Goal: Task Accomplishment & Management: Complete application form

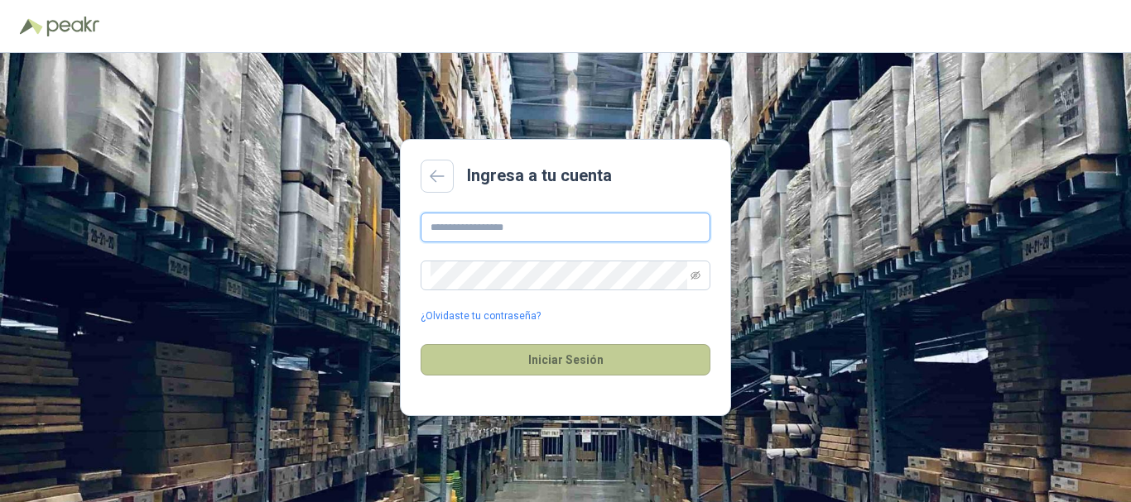
type input "**********"
click at [564, 353] on button "Iniciar Sesión" at bounding box center [565, 359] width 290 height 31
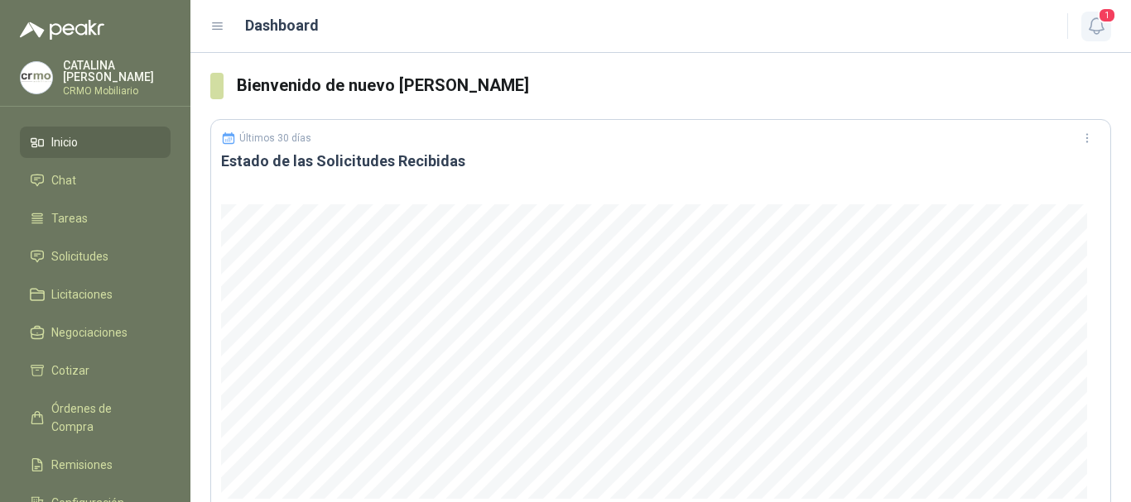
click at [1098, 30] on icon "button" at bounding box center [1096, 26] width 21 height 21
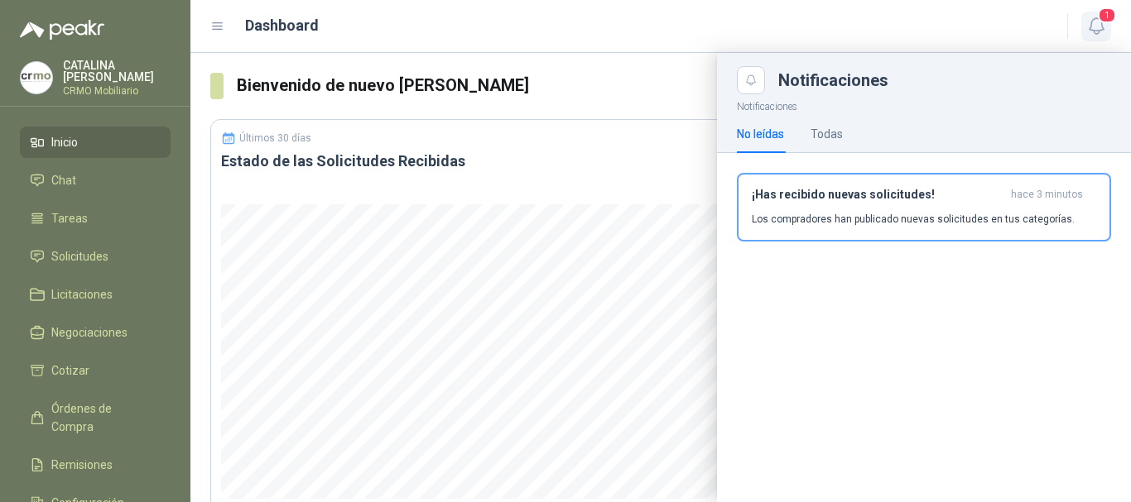
click at [1102, 28] on icon "button" at bounding box center [1095, 26] width 14 height 16
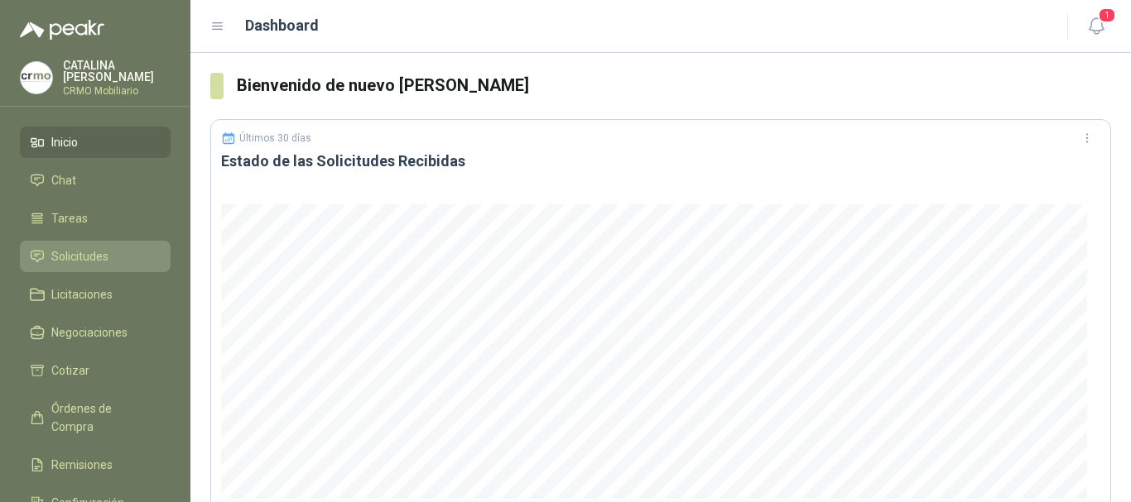
click at [88, 249] on span "Solicitudes" at bounding box center [79, 256] width 57 height 18
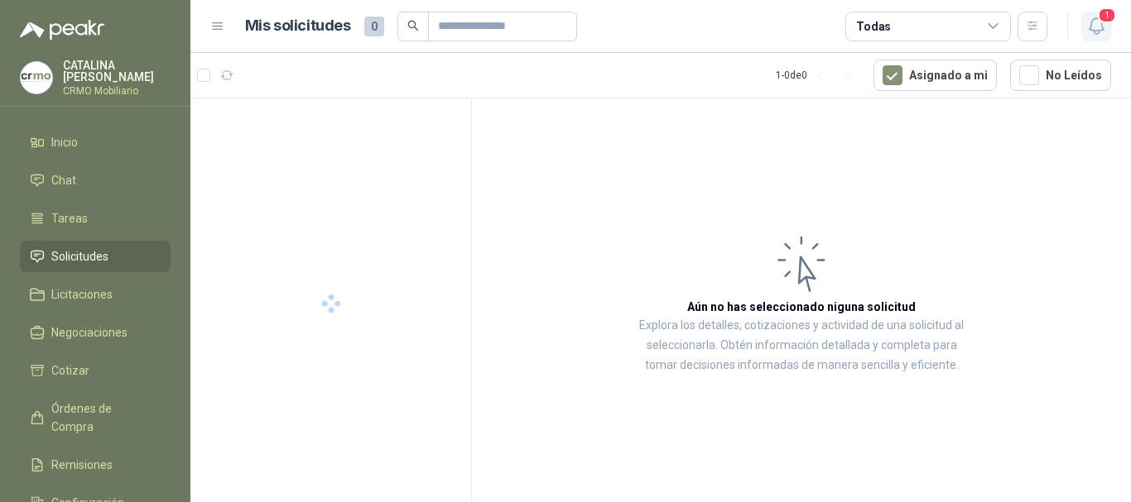
click at [1102, 38] on button "1" at bounding box center [1096, 27] width 30 height 30
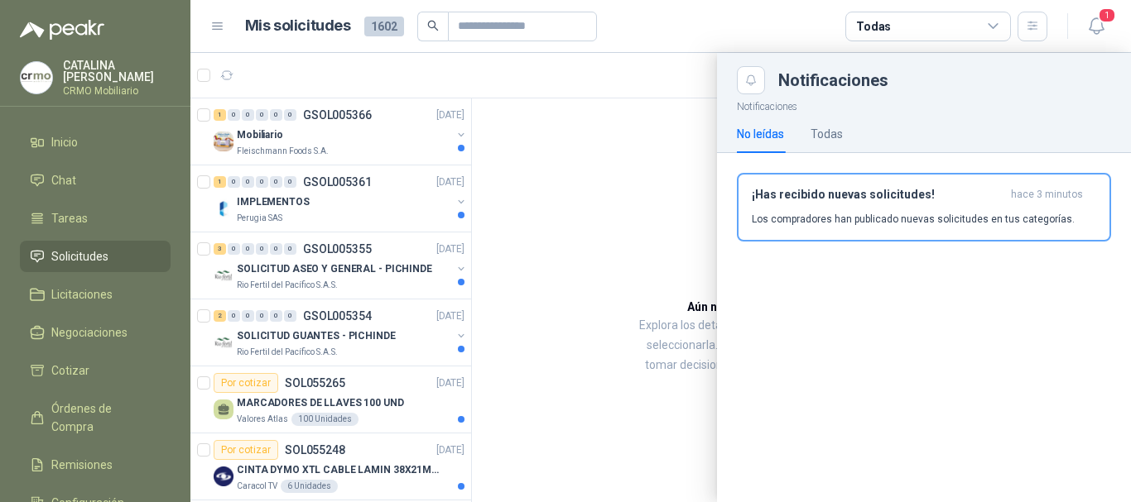
click at [850, 130] on div "No leídas Todas" at bounding box center [924, 134] width 374 height 38
click at [833, 142] on div "Todas" at bounding box center [826, 134] width 32 height 18
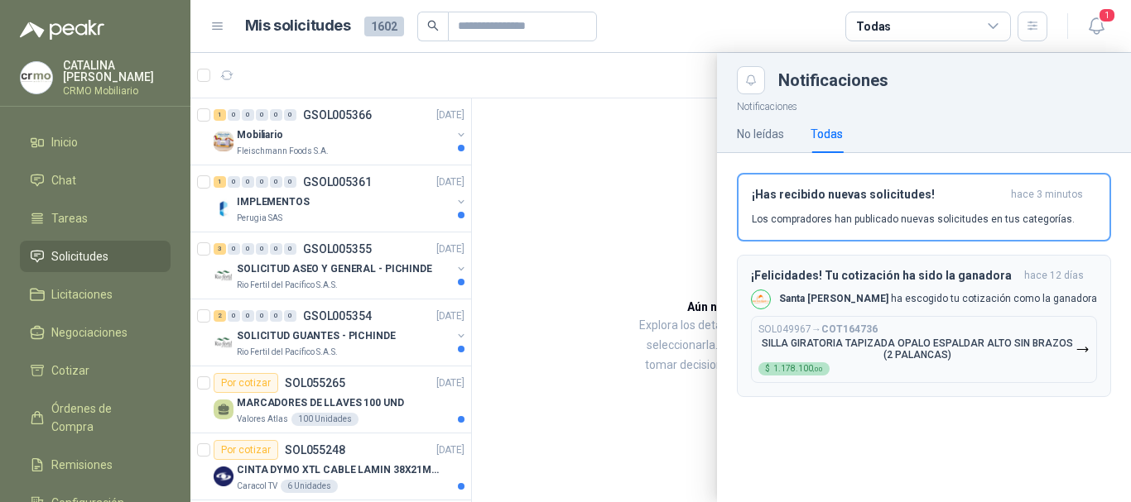
click at [856, 276] on h3 "¡Felicidades! Tu cotización ha sido la ganadora" at bounding box center [884, 276] width 267 height 14
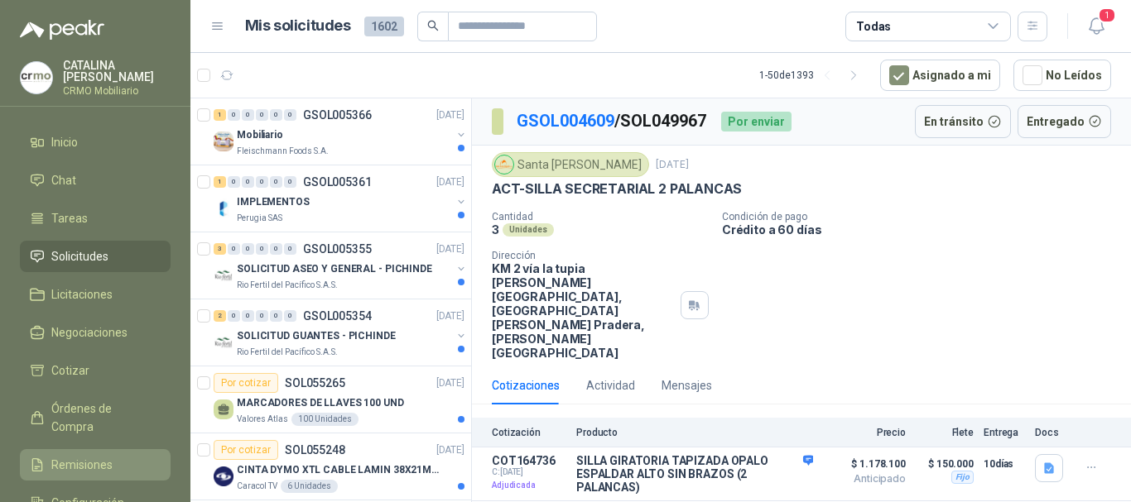
click at [103, 456] on span "Remisiones" at bounding box center [81, 465] width 61 height 18
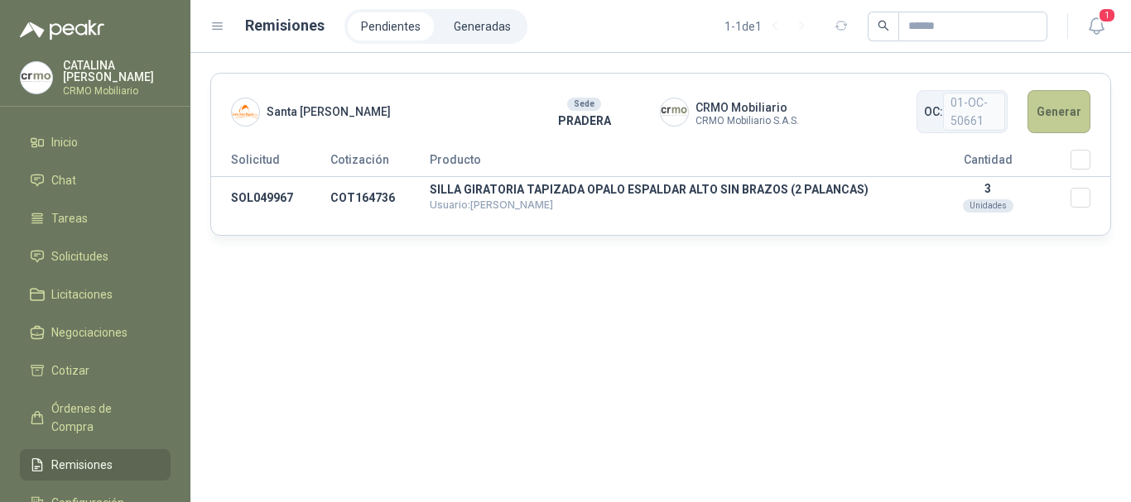
click at [1066, 110] on button "Generar" at bounding box center [1058, 111] width 63 height 43
click at [1057, 113] on button "Generar" at bounding box center [1058, 111] width 63 height 43
click at [1050, 114] on button "Generar" at bounding box center [1058, 111] width 63 height 43
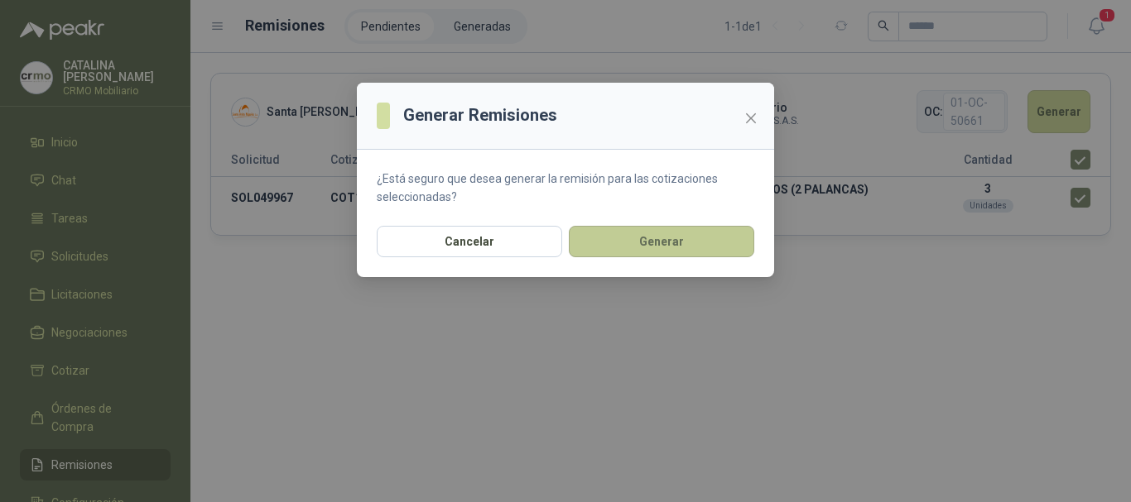
click at [664, 243] on button "Generar" at bounding box center [661, 241] width 185 height 31
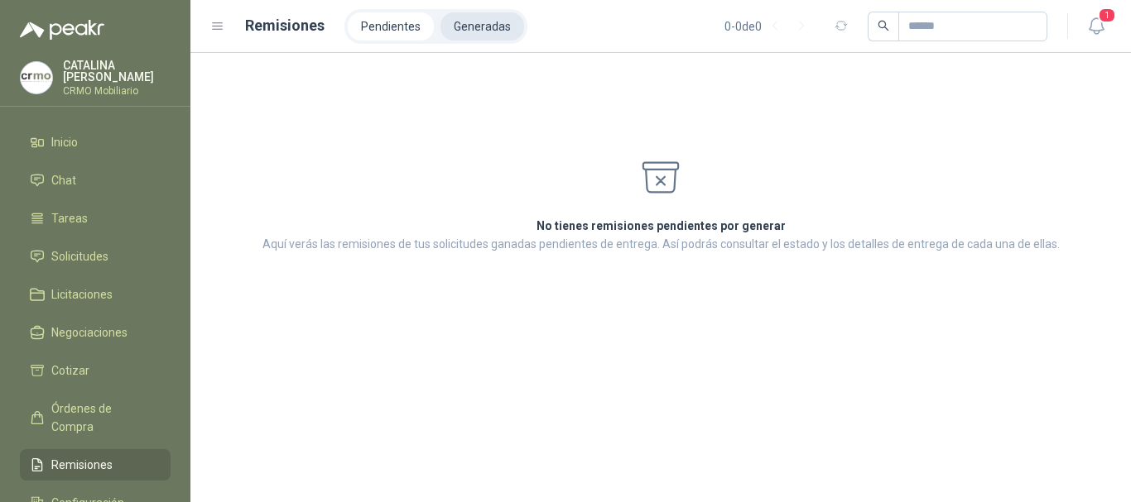
click at [502, 24] on li "Generadas" at bounding box center [482, 26] width 84 height 28
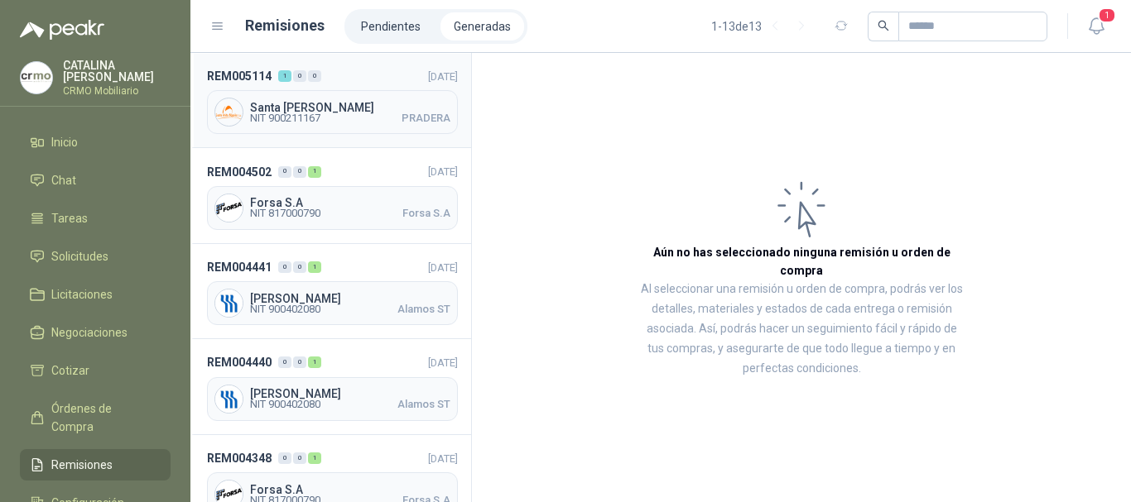
click at [285, 113] on span "NIT 900211167" at bounding box center [285, 118] width 70 height 10
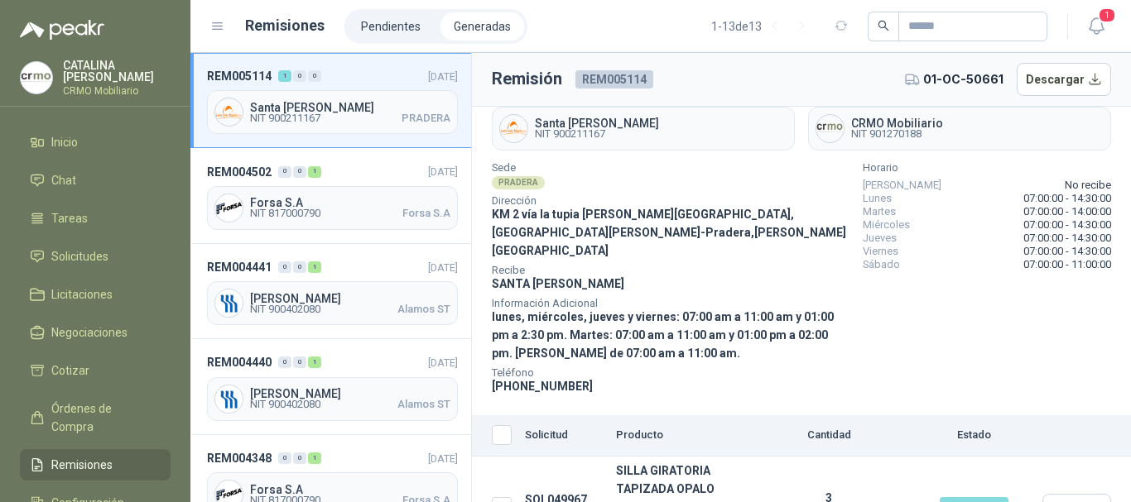
scroll to position [75, 0]
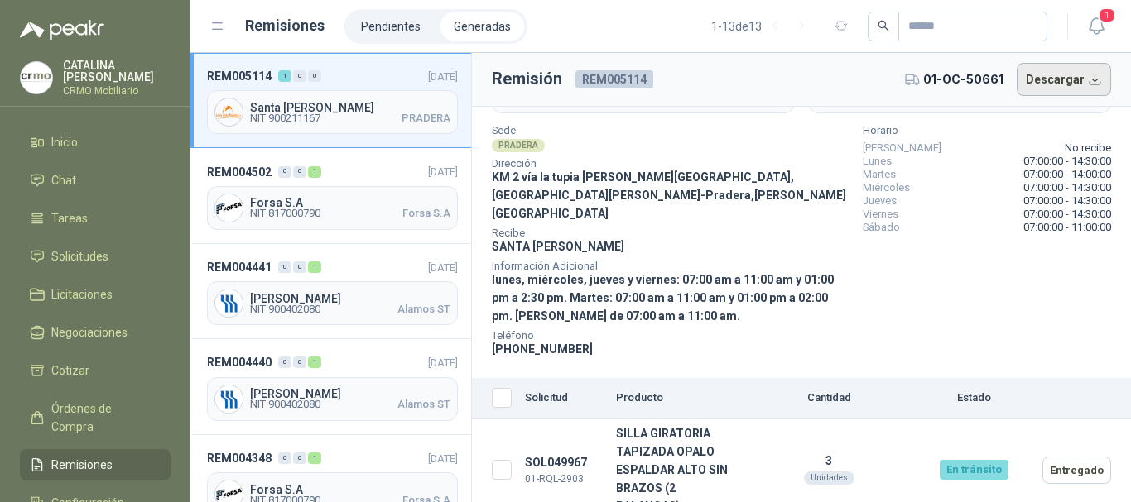
click at [1064, 83] on button "Descargar" at bounding box center [1063, 79] width 95 height 33
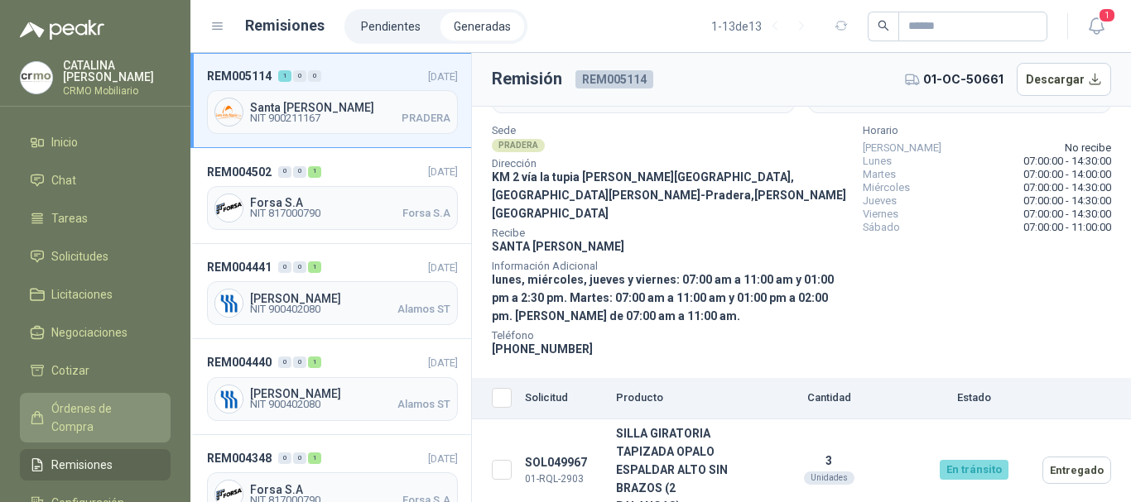
click at [98, 405] on span "Órdenes de Compra" at bounding box center [102, 418] width 103 height 36
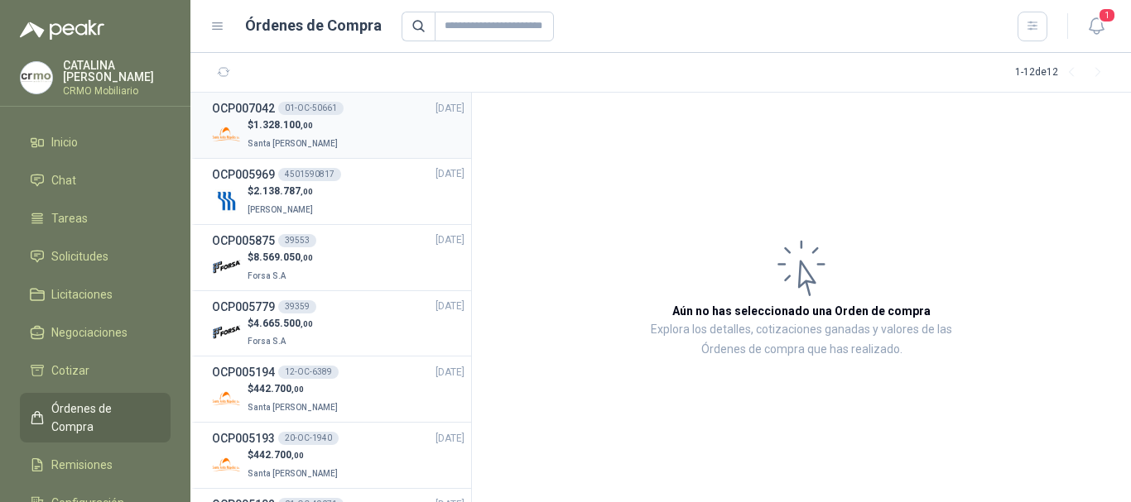
click at [324, 121] on p "$ 1.328.100 ,00" at bounding box center [294, 126] width 94 height 16
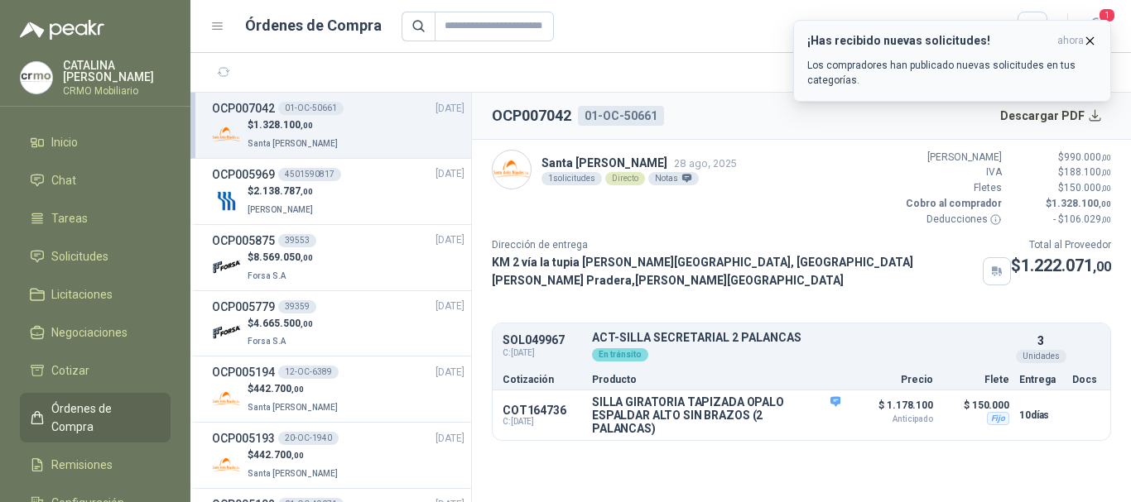
click at [1093, 37] on icon "button" at bounding box center [1090, 40] width 7 height 7
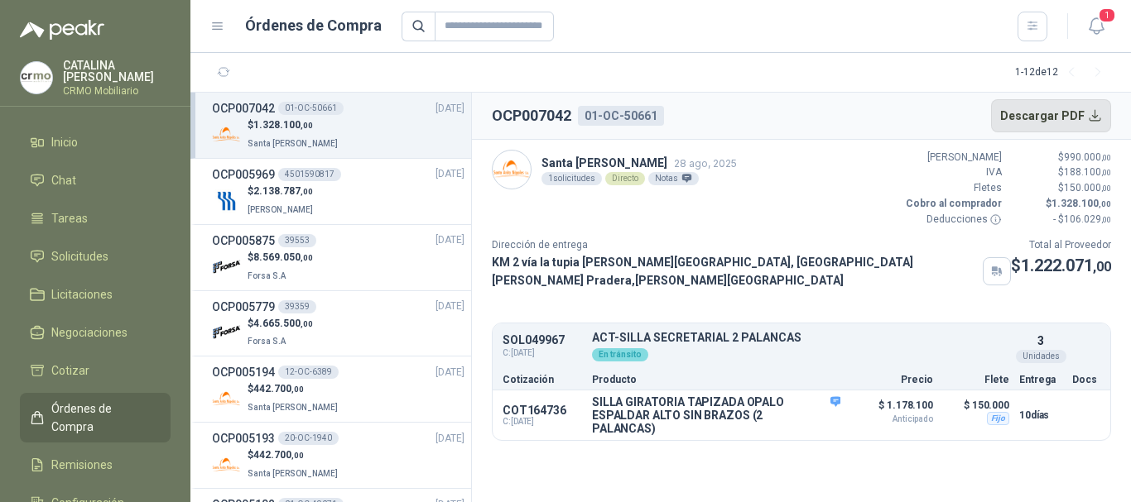
click at [1091, 121] on button "Descargar PDF" at bounding box center [1051, 115] width 121 height 33
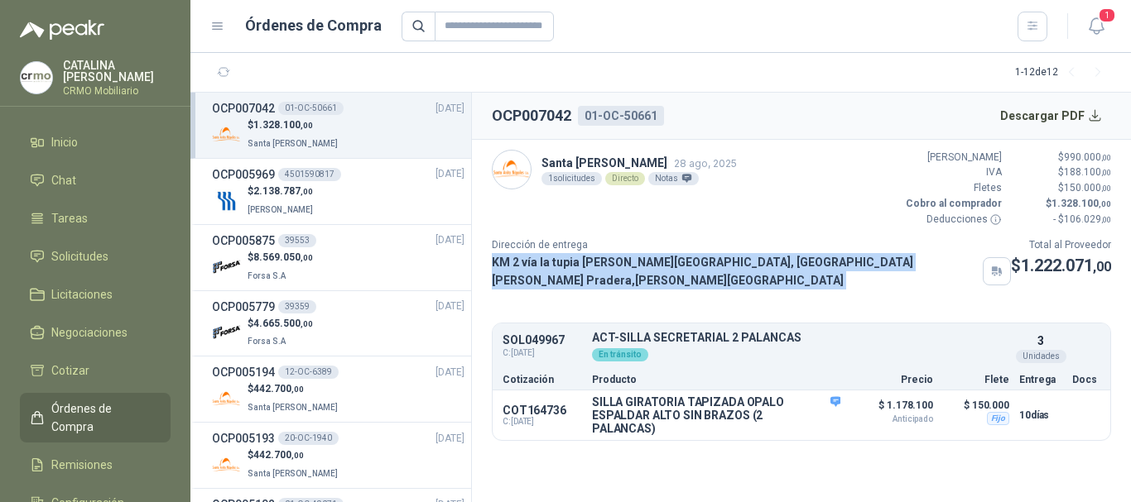
drag, startPoint x: 492, startPoint y: 268, endPoint x: 946, endPoint y: 274, distance: 454.4
click at [946, 274] on div "KM 2 vía la tupia [PERSON_NAME][GEOGRAPHIC_DATA], [GEOGRAPHIC_DATA][PERSON_NAME…" at bounding box center [751, 271] width 519 height 36
copy div "KM 2 vía la tupia [PERSON_NAME][GEOGRAPHIC_DATA], [GEOGRAPHIC_DATA][PERSON_NAME…"
click at [98, 241] on link "Solicitudes" at bounding box center [95, 256] width 151 height 31
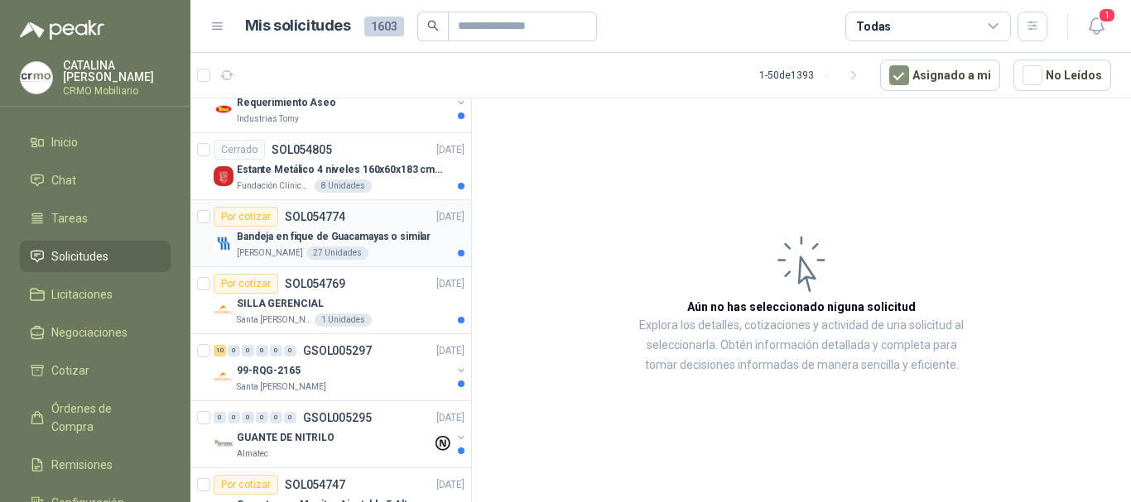
scroll to position [1986, 0]
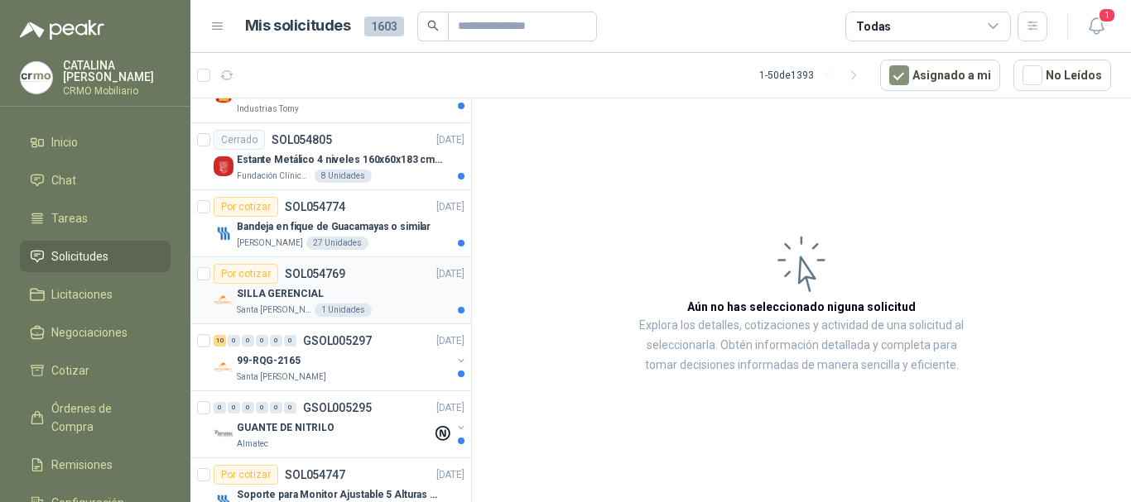
click at [319, 277] on p "SOL054769" at bounding box center [315, 274] width 60 height 12
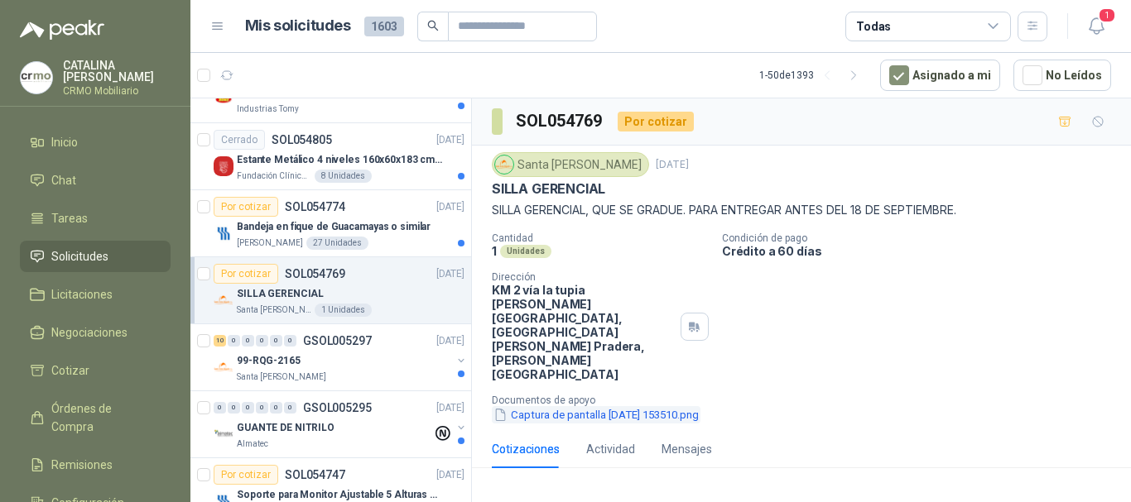
click at [614, 406] on button "Captura de pantalla [DATE] 153510.png" at bounding box center [596, 414] width 209 height 17
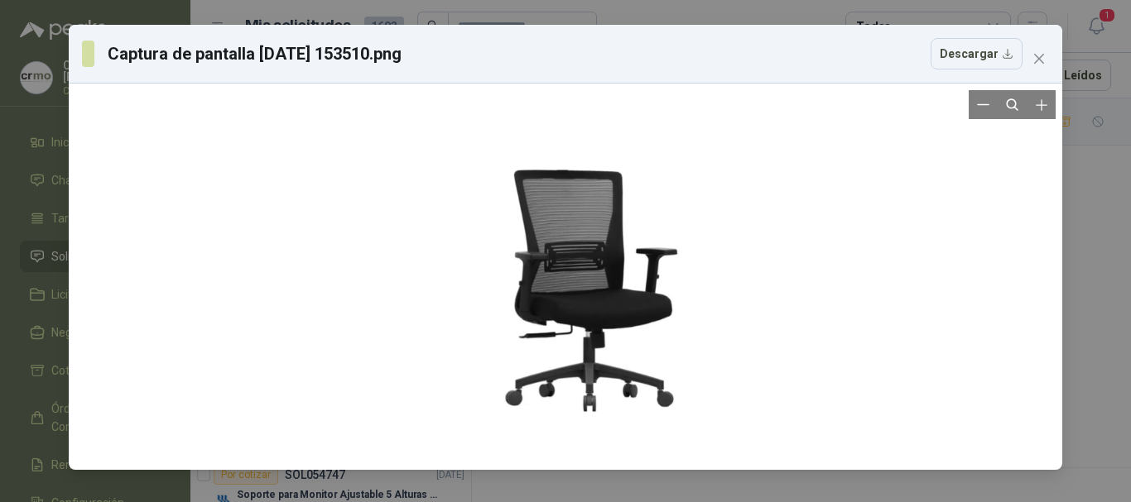
click at [622, 272] on div at bounding box center [565, 276] width 288 height 299
click at [1045, 62] on icon "close" at bounding box center [1038, 58] width 13 height 13
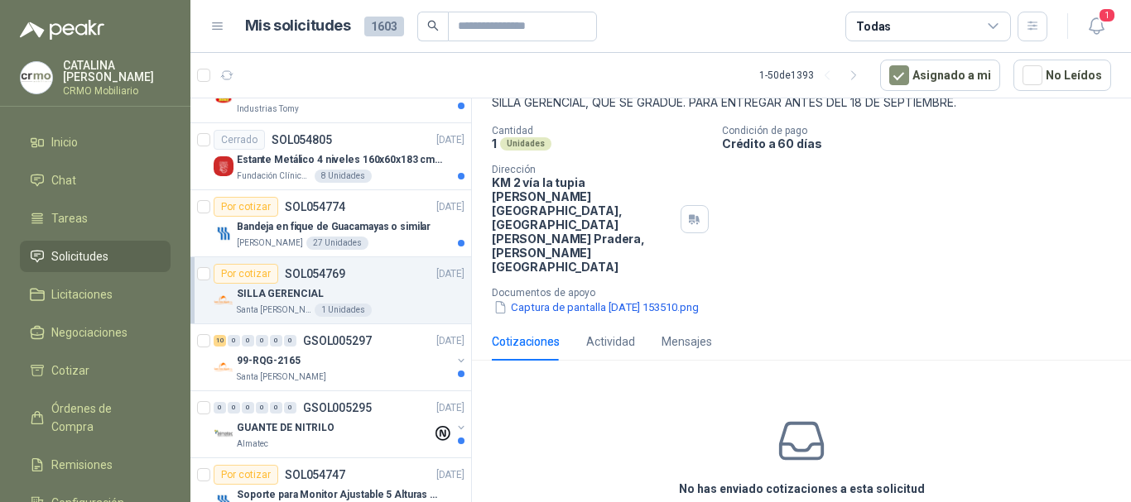
scroll to position [128, 0]
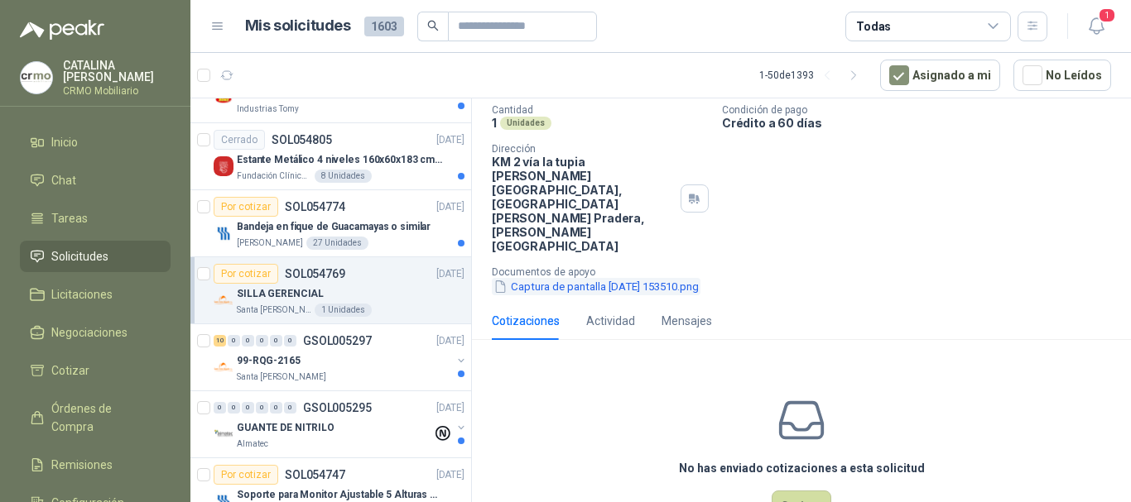
click at [553, 278] on button "Captura de pantalla [DATE] 153510.png" at bounding box center [596, 286] width 209 height 17
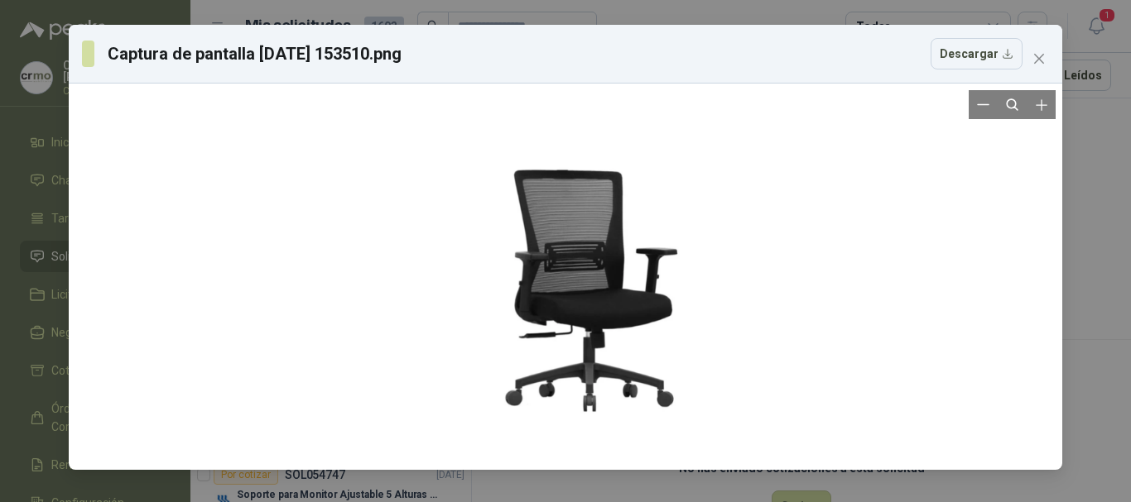
drag, startPoint x: 596, startPoint y: 296, endPoint x: 481, endPoint y: 166, distance: 174.2
click at [481, 166] on div at bounding box center [565, 276] width 288 height 299
click at [982, 53] on button "Descargar" at bounding box center [976, 53] width 92 height 31
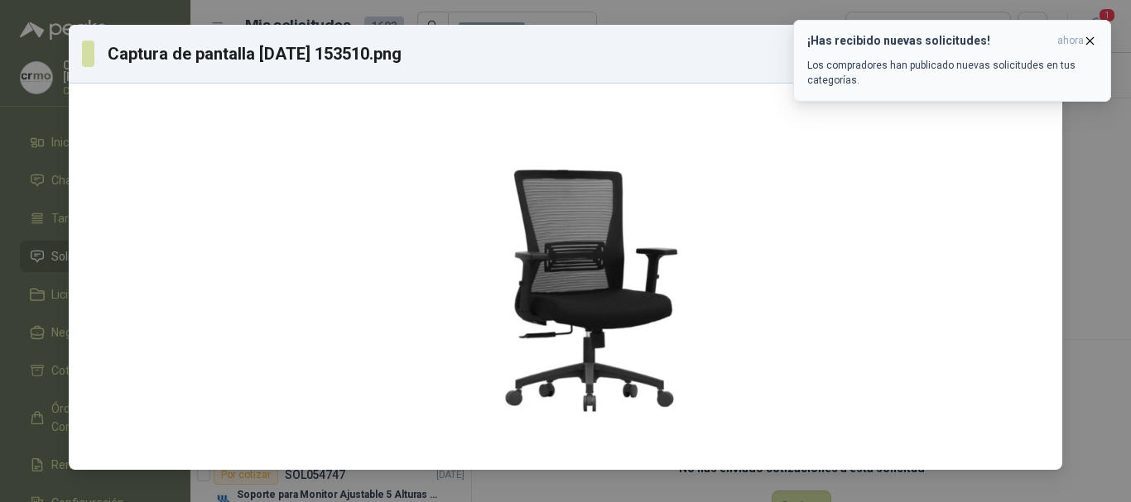
click at [1089, 41] on icon "button" at bounding box center [1090, 40] width 7 height 7
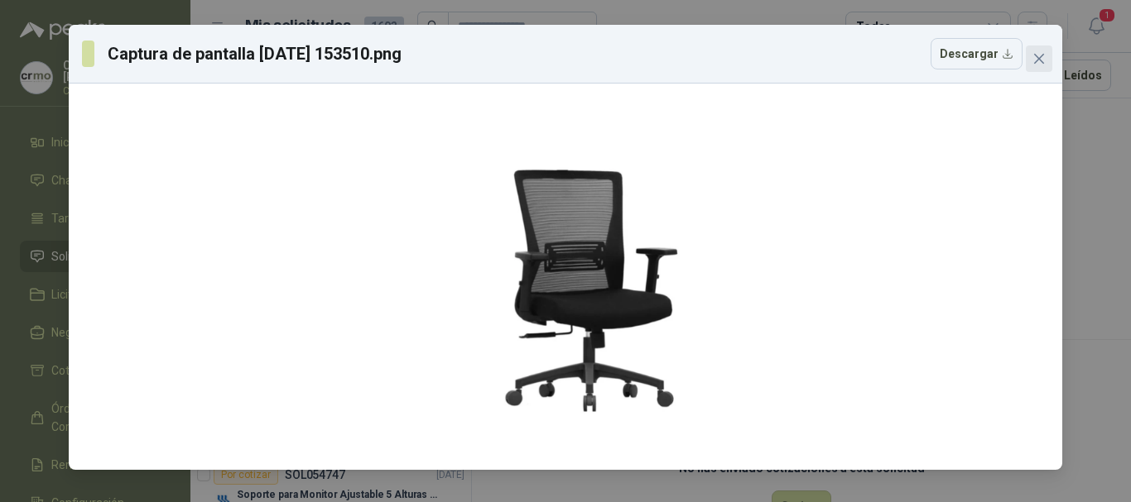
click at [1045, 60] on icon "close" at bounding box center [1038, 58] width 13 height 13
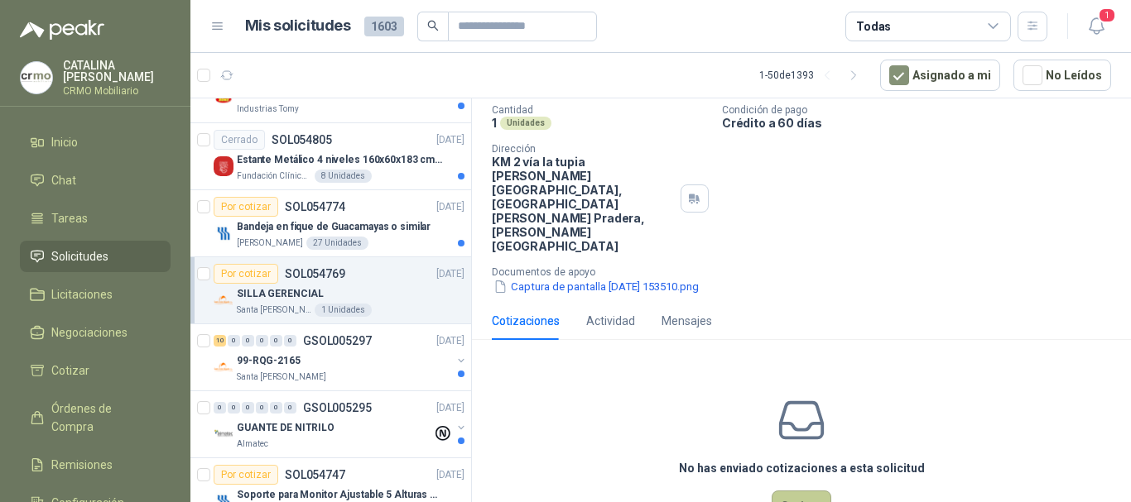
click at [800, 491] on button "Cotizar" at bounding box center [801, 506] width 60 height 31
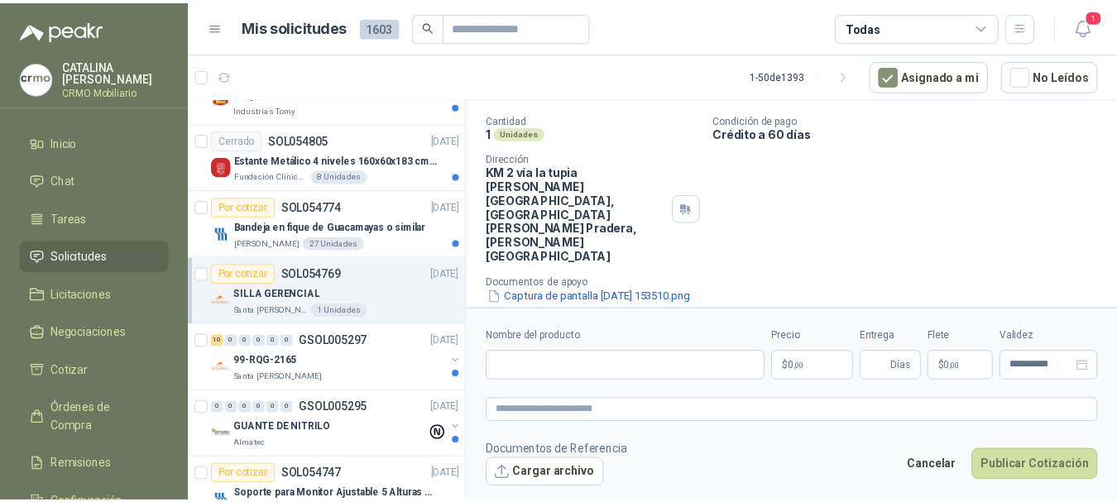
scroll to position [118, 0]
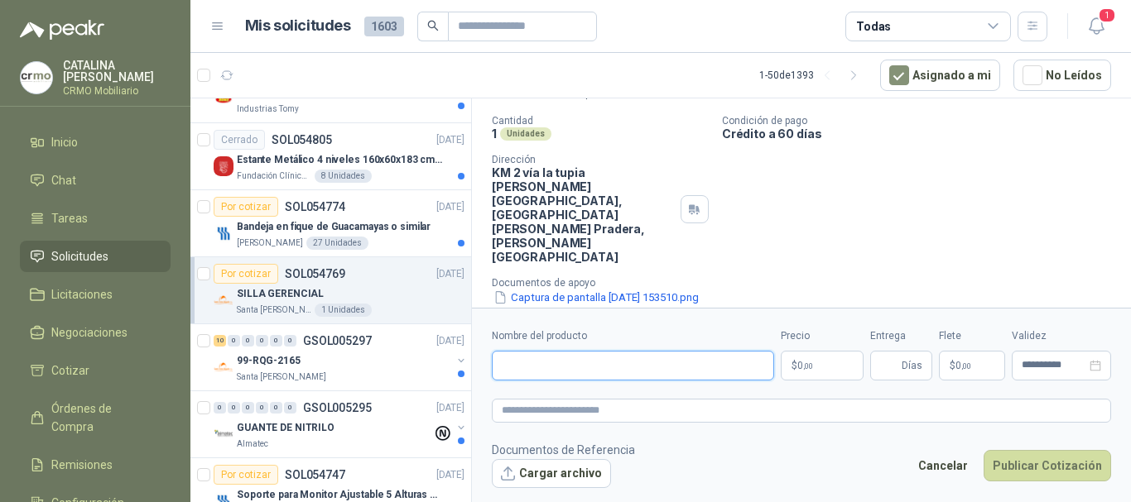
click at [592, 367] on input "Nombre del producto" at bounding box center [633, 366] width 282 height 30
click at [689, 372] on input "**********" at bounding box center [633, 366] width 282 height 30
type input "**********"
click at [803, 363] on span ",00" at bounding box center [808, 366] width 10 height 9
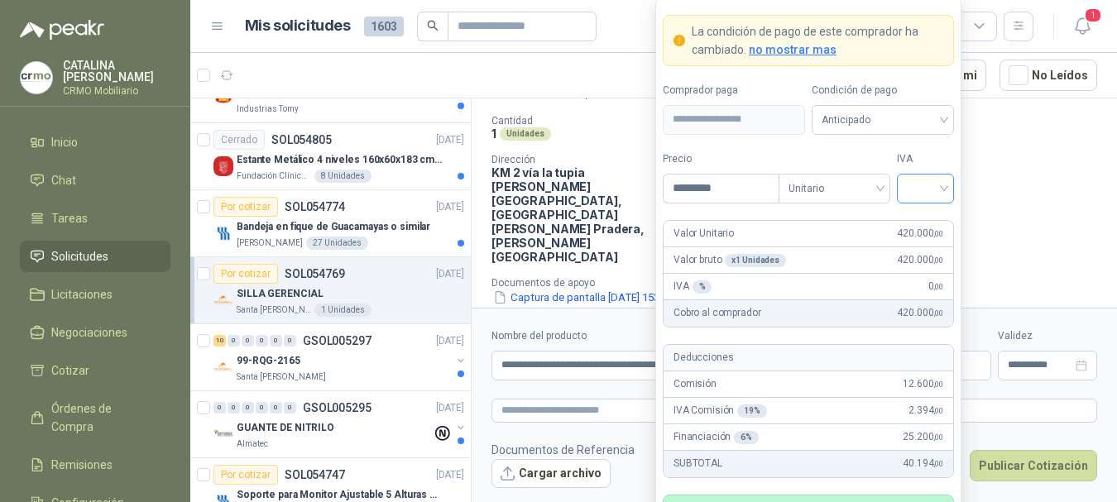
click at [934, 191] on input "search" at bounding box center [925, 187] width 37 height 25
drag, startPoint x: 722, startPoint y: 189, endPoint x: 579, endPoint y: 151, distance: 147.4
click at [583, 152] on body "[PERSON_NAME] CRMO Mobiliario Inicio Chat Tareas Solicitudes Licitaciones Negoc…" at bounding box center [558, 251] width 1117 height 502
click at [869, 187] on span "Unitario" at bounding box center [835, 188] width 92 height 25
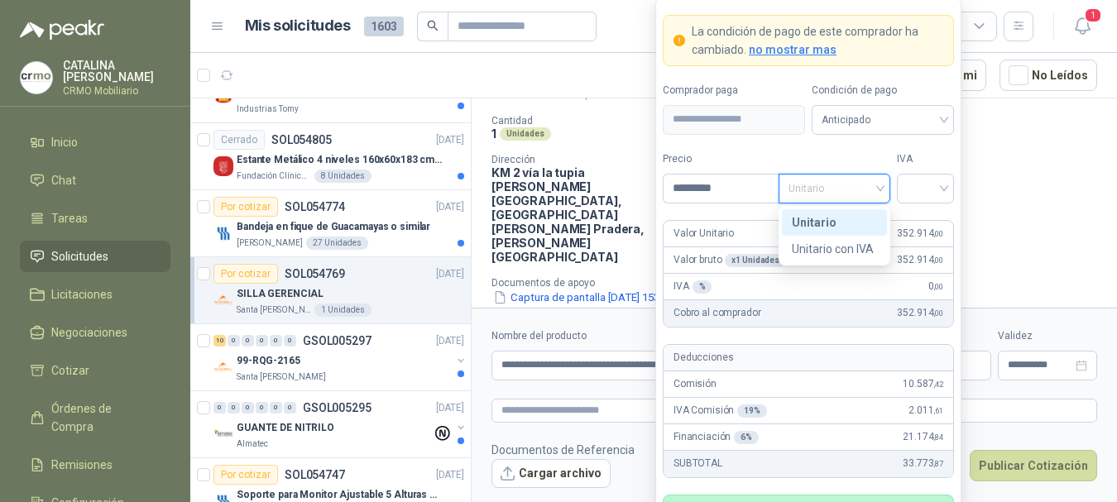
click at [841, 221] on div "Unitario" at bounding box center [834, 223] width 85 height 18
click at [945, 183] on div at bounding box center [925, 189] width 57 height 30
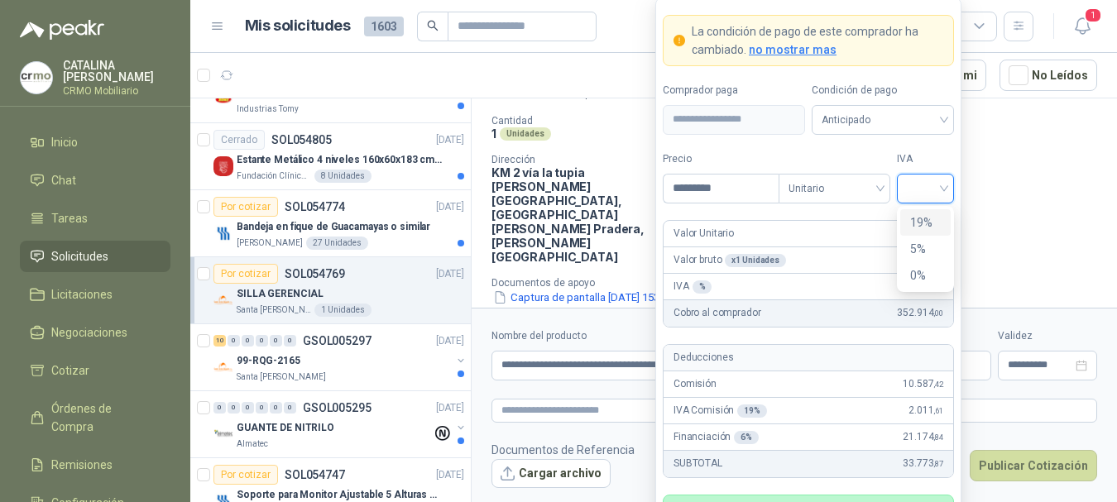
click at [930, 224] on div "19%" at bounding box center [925, 223] width 31 height 18
click at [747, 185] on input "*********" at bounding box center [721, 189] width 115 height 28
click at [743, 182] on input "*********" at bounding box center [721, 189] width 115 height 28
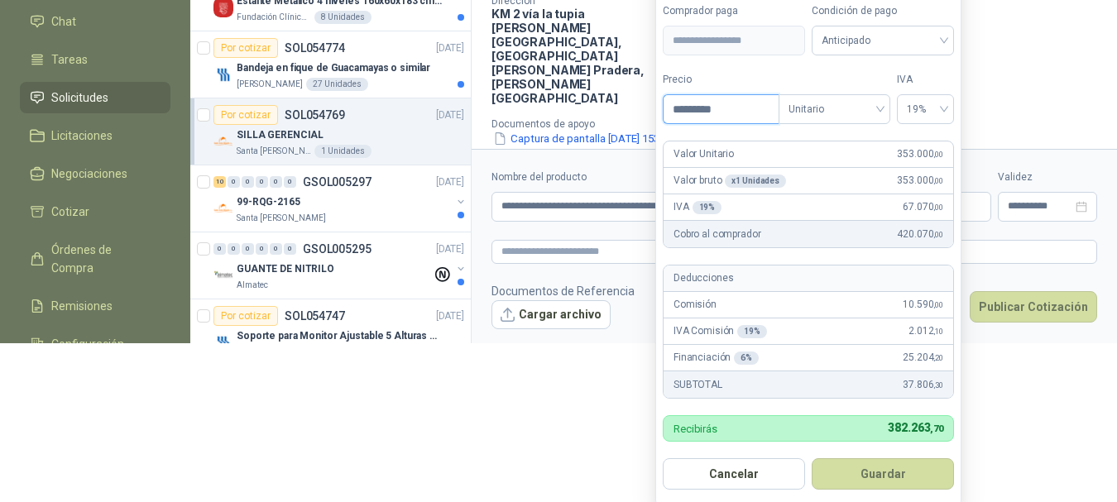
scroll to position [161, 0]
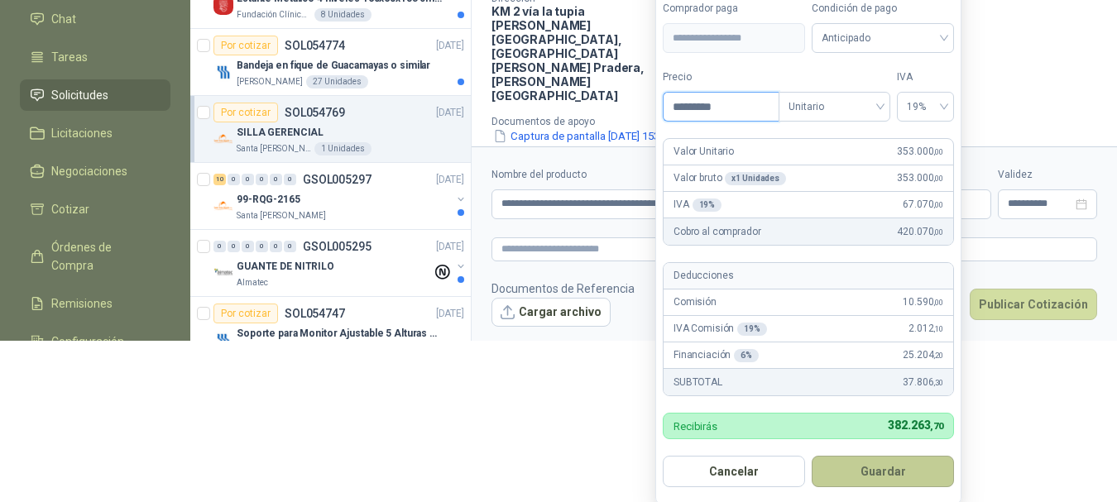
type input "*********"
click at [891, 474] on button "Guardar" at bounding box center [883, 471] width 142 height 31
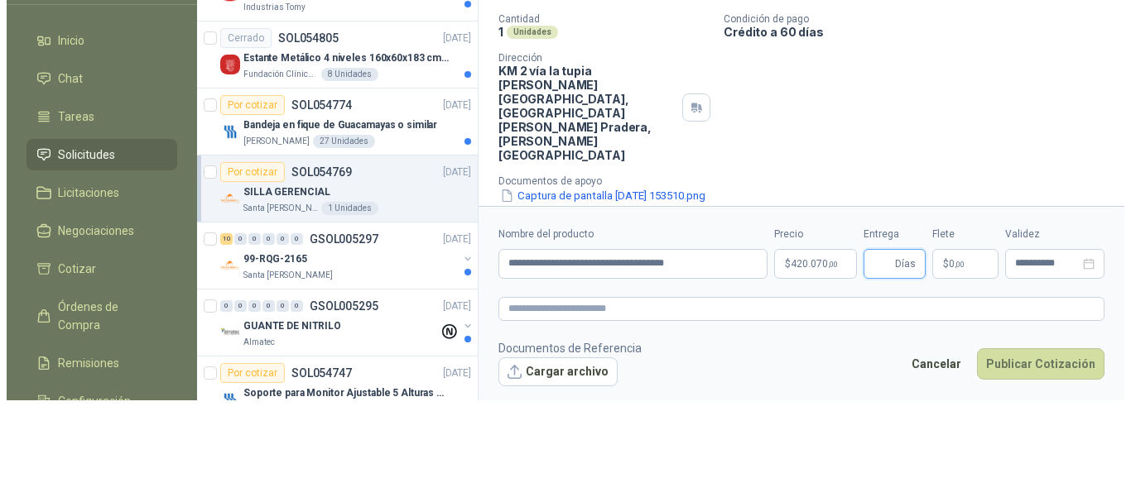
scroll to position [0, 0]
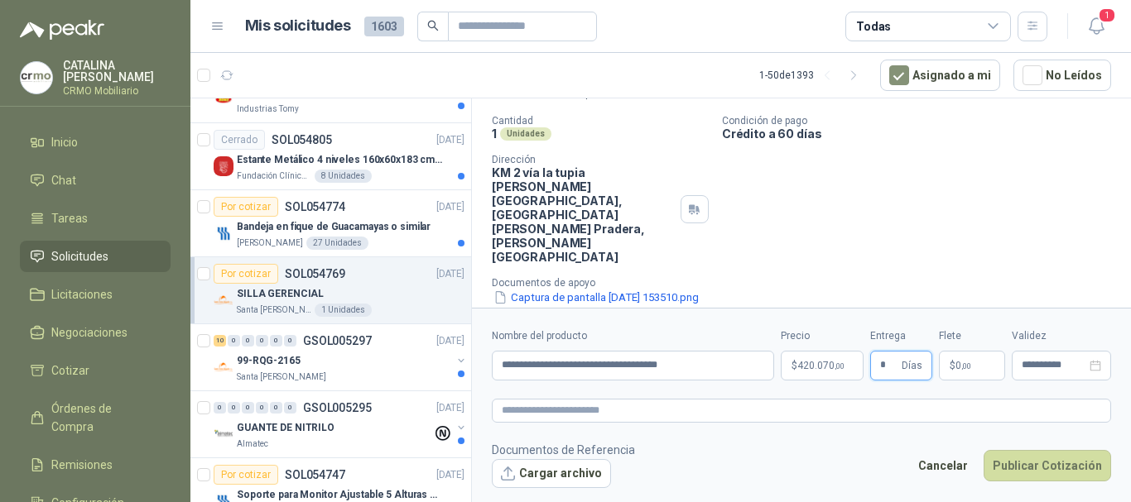
type input "*"
click at [968, 364] on span ",00" at bounding box center [966, 366] width 10 height 9
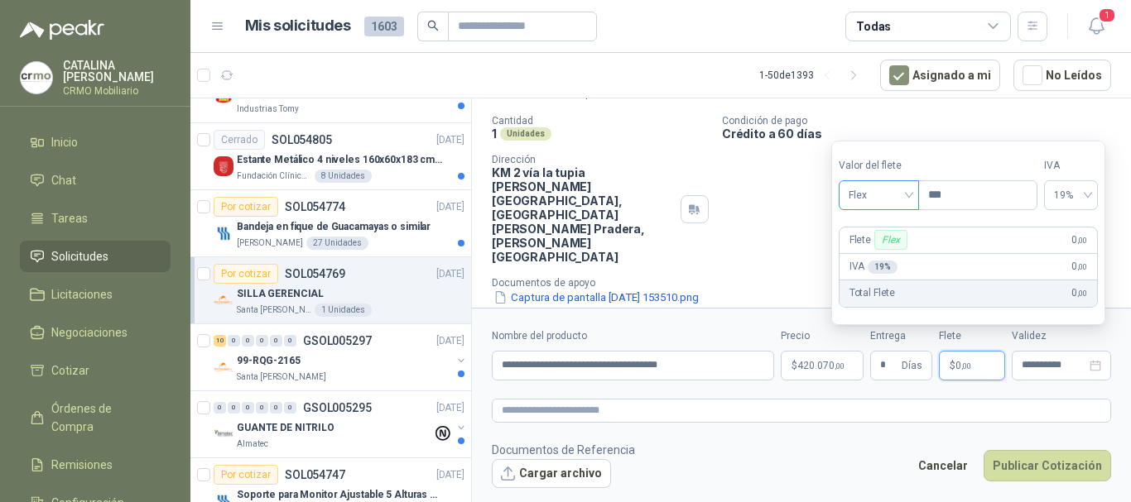
click at [893, 195] on span "Flex" at bounding box center [878, 195] width 60 height 25
click at [869, 289] on div "Fijo" at bounding box center [880, 283] width 57 height 18
click at [972, 197] on input "***" at bounding box center [978, 195] width 118 height 28
click at [1087, 199] on span "19%" at bounding box center [1070, 195] width 34 height 25
type input "********"
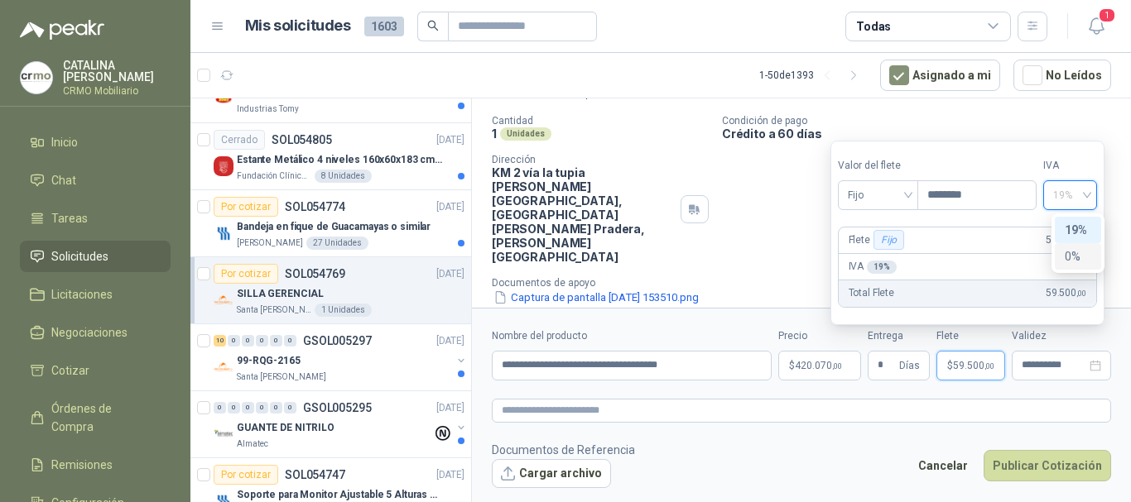
click at [1072, 258] on div "0%" at bounding box center [1077, 256] width 26 height 18
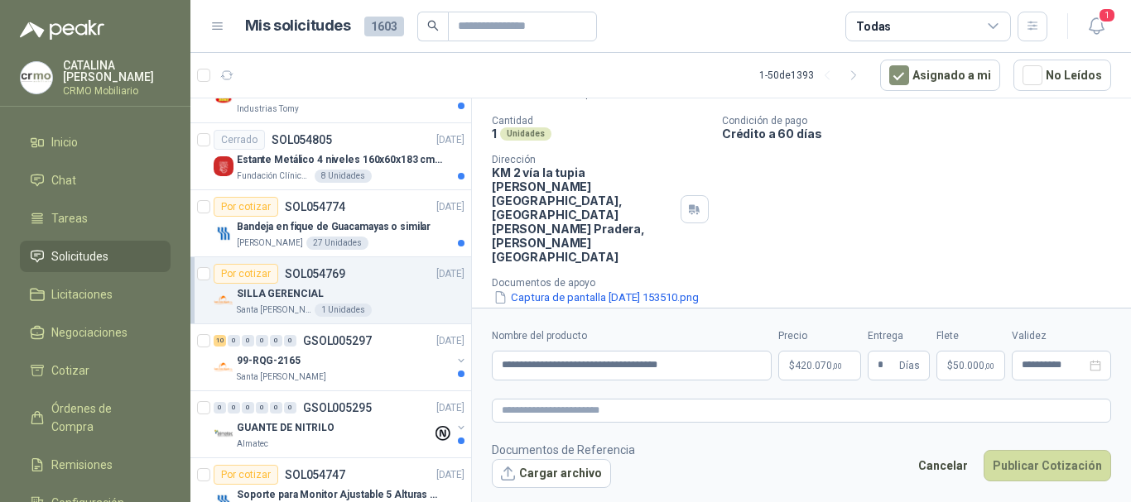
click at [956, 116] on p "Condición de pago" at bounding box center [923, 121] width 402 height 12
click at [561, 475] on button "Cargar archivo" at bounding box center [551, 474] width 119 height 30
click at [536, 476] on button "Cargar archivo" at bounding box center [551, 474] width 119 height 30
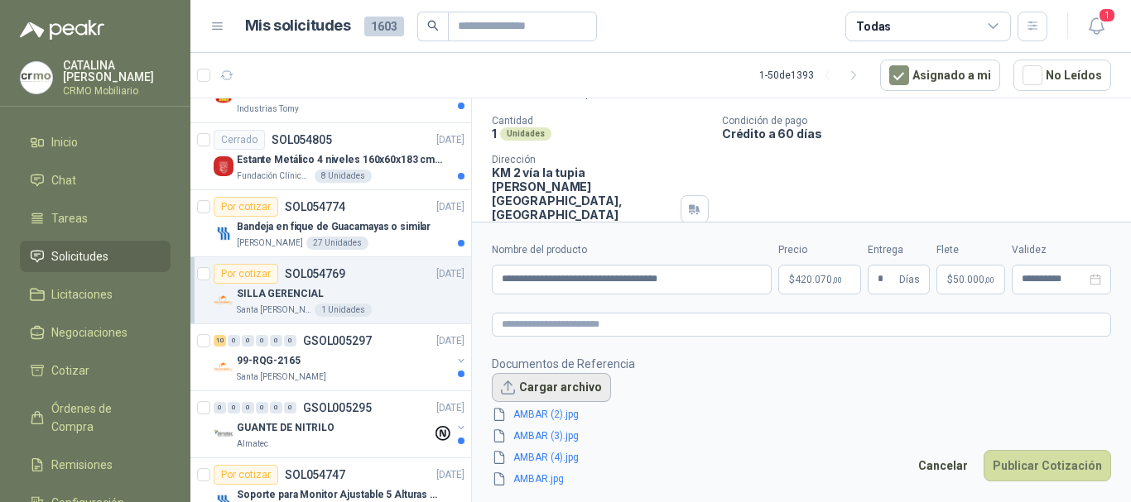
scroll to position [128, 0]
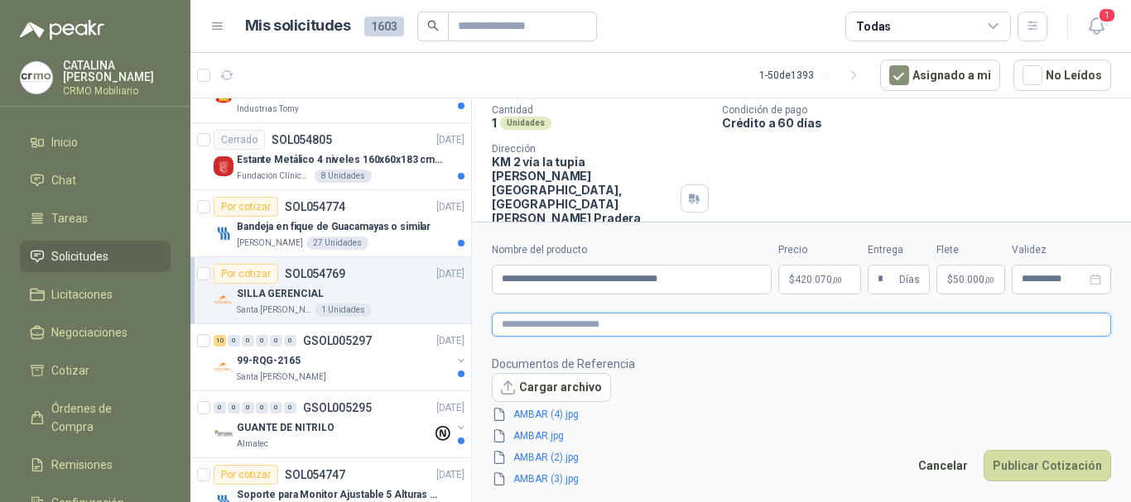
click at [673, 317] on textarea at bounding box center [801, 325] width 619 height 24
type textarea "*"
type textarea "**"
type textarea "***"
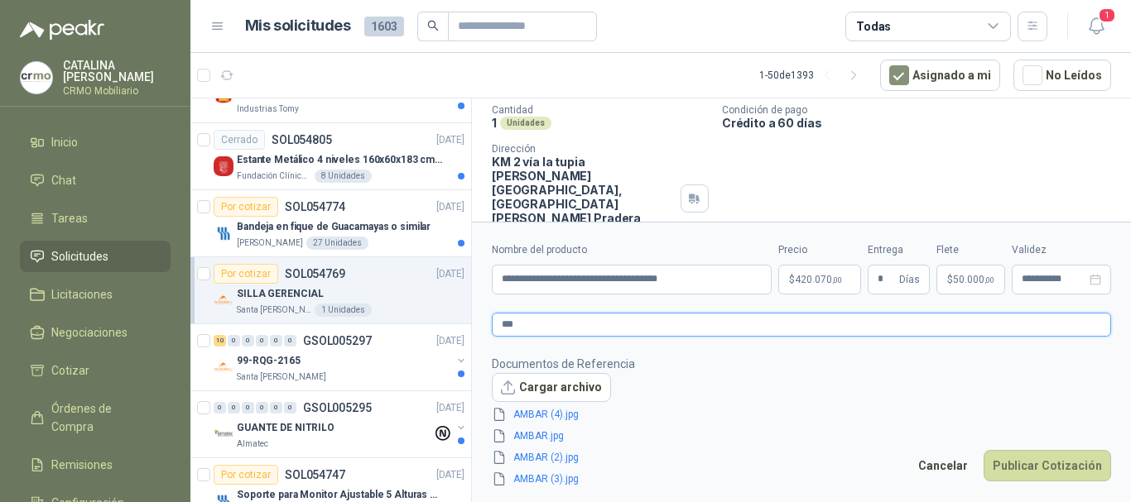
type textarea "****"
type textarea "*****"
type textarea "******"
type textarea "********"
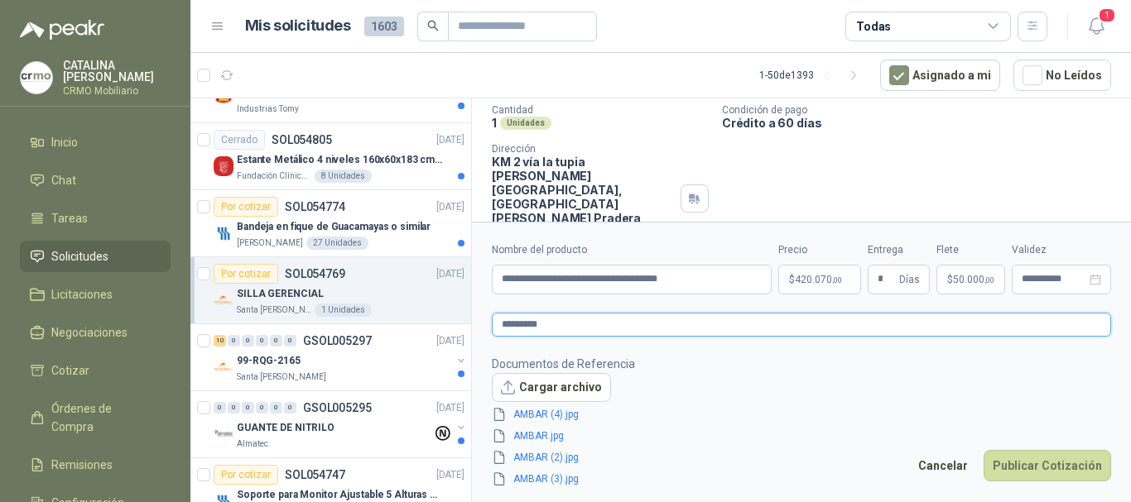
type textarea "**********"
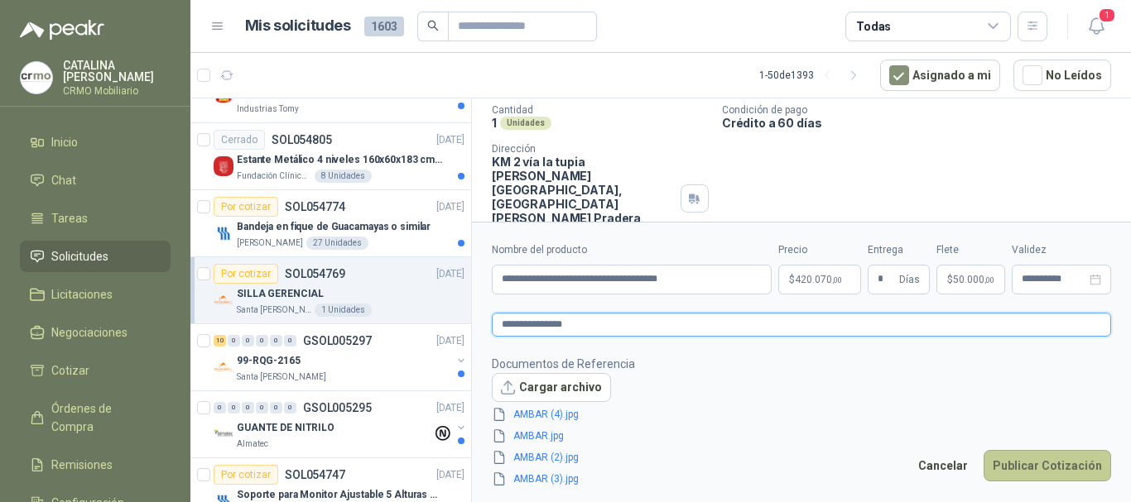
type textarea "**********"
click at [1054, 468] on button "Publicar Cotización" at bounding box center [1046, 465] width 127 height 31
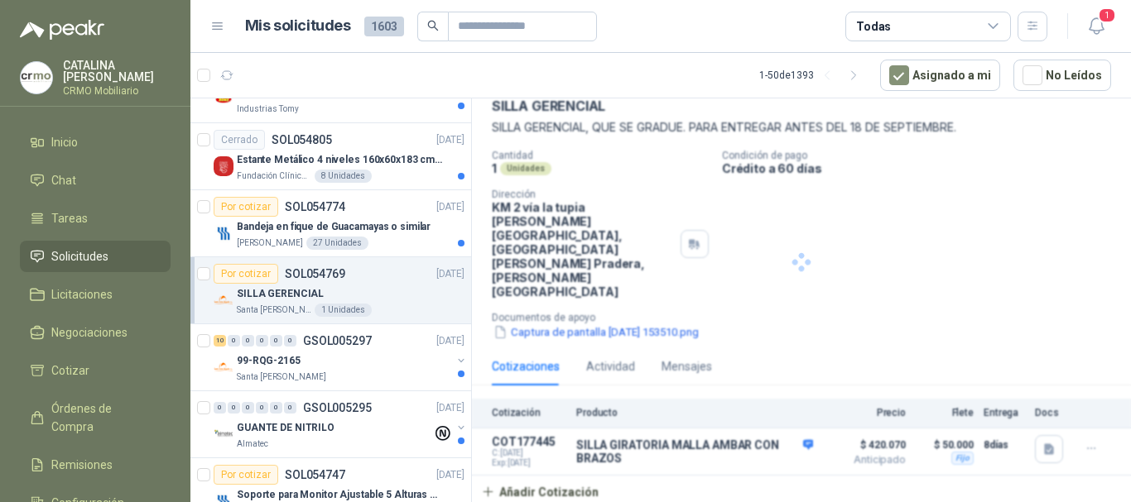
scroll to position [27, 0]
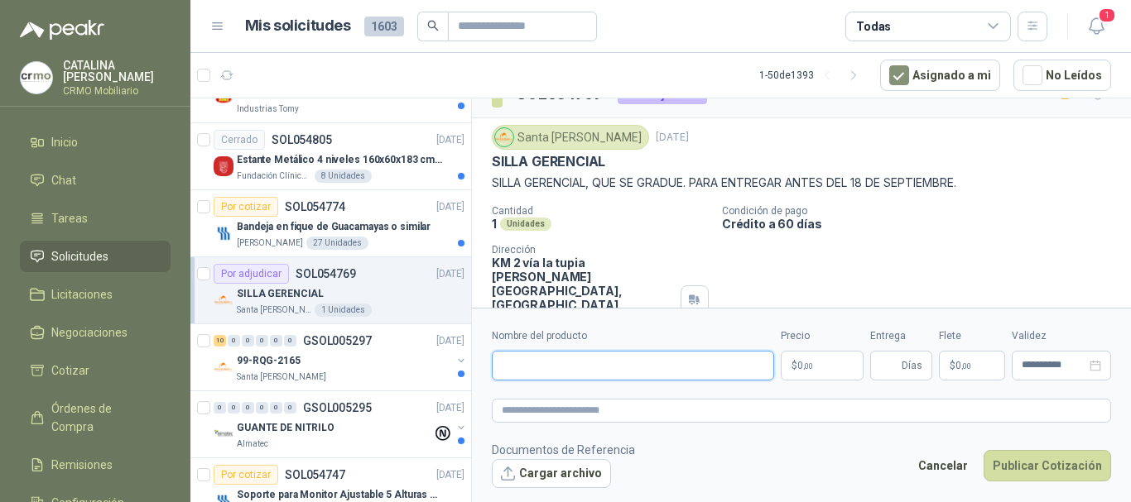
click at [574, 366] on input "Nombre del producto" at bounding box center [633, 366] width 282 height 30
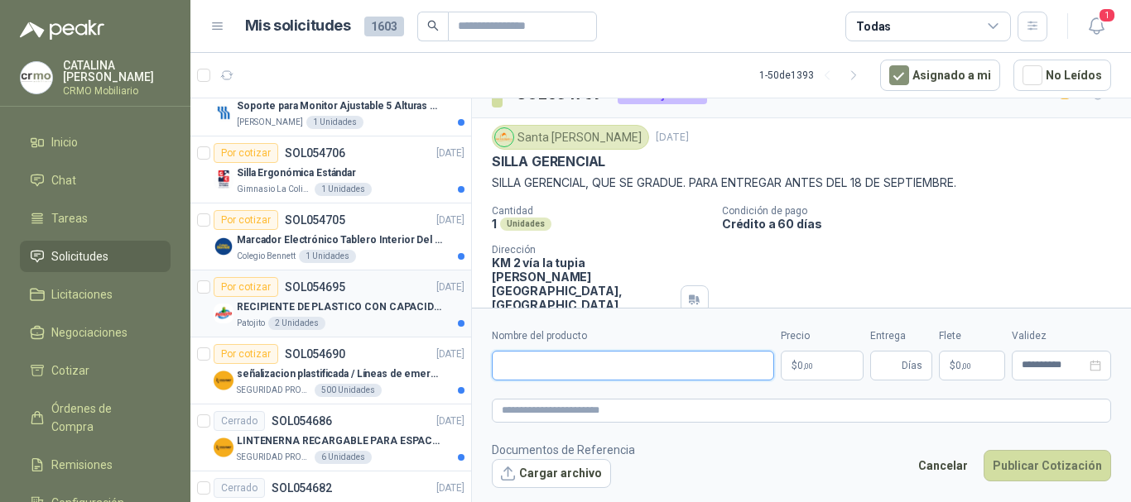
scroll to position [2400, 0]
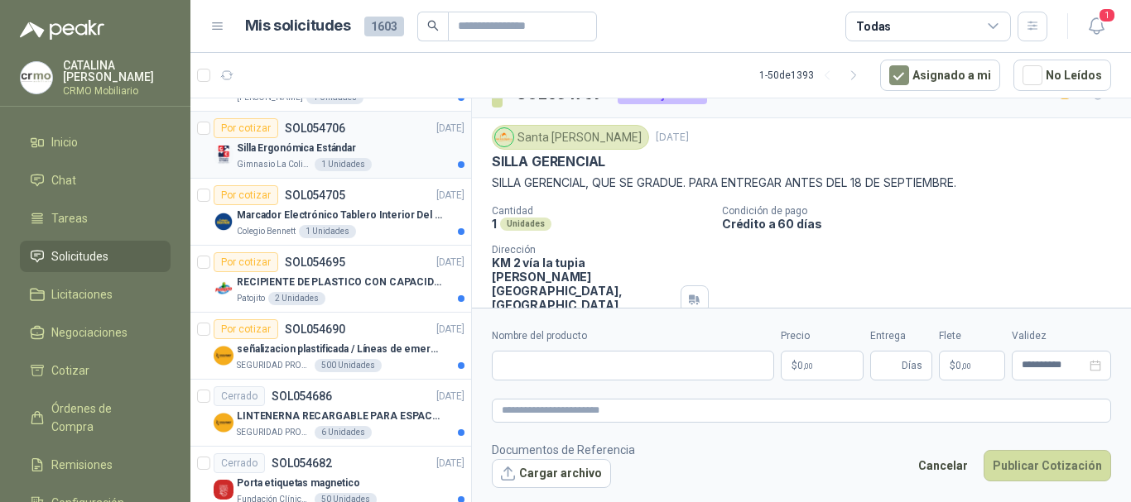
click at [340, 132] on p "SOL054706" at bounding box center [315, 128] width 60 height 12
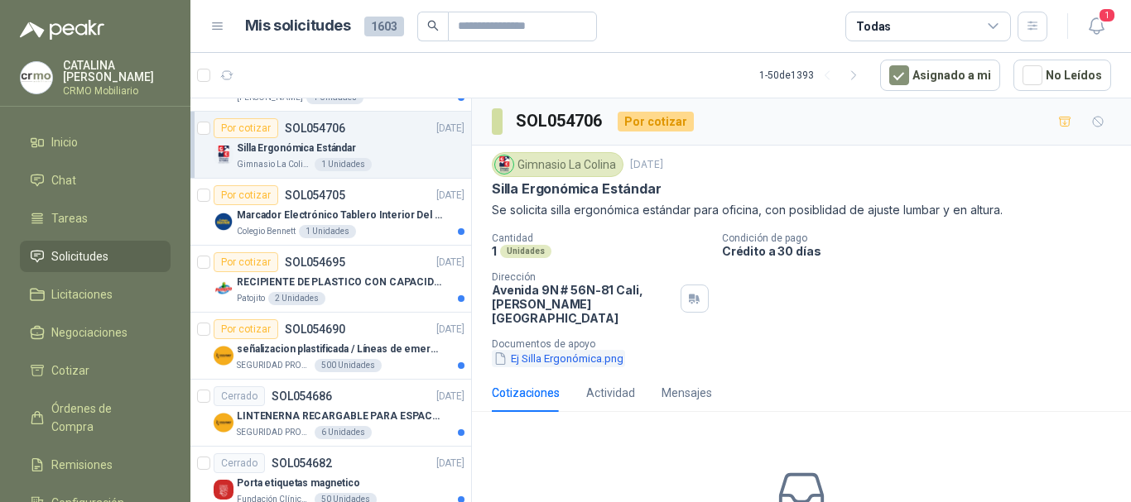
click at [556, 350] on button "Ej Silla Ergonómica.png" at bounding box center [558, 358] width 133 height 17
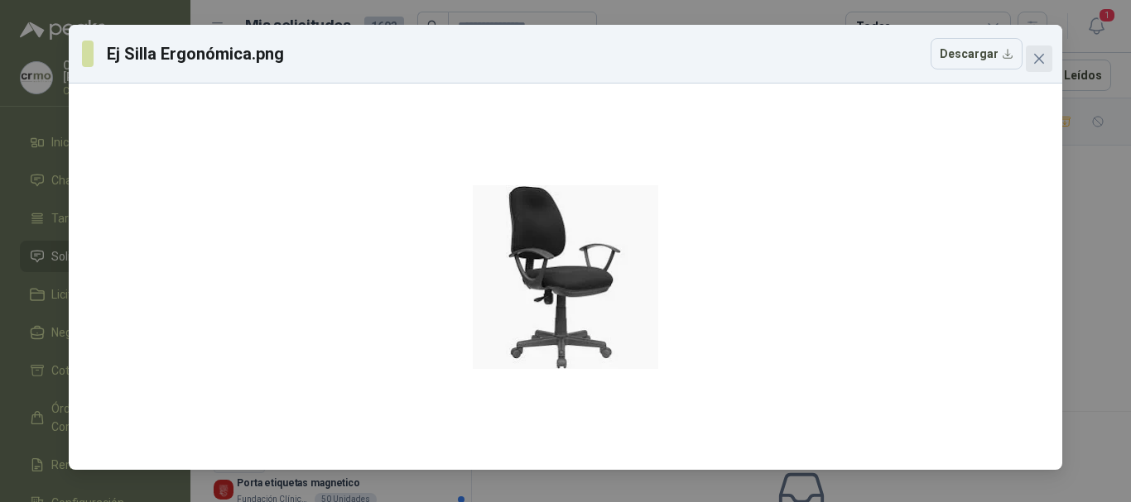
click at [1035, 59] on icon "close" at bounding box center [1038, 58] width 13 height 13
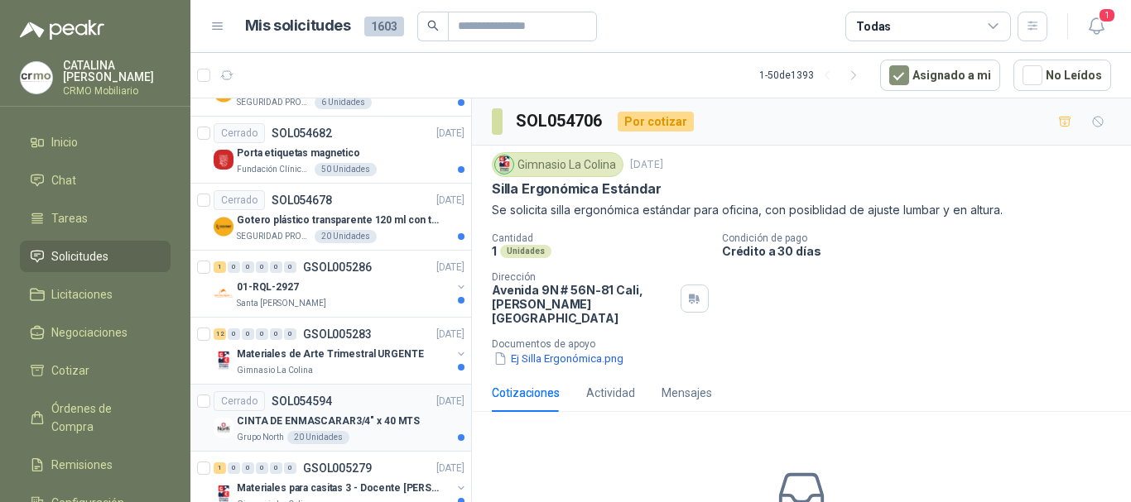
scroll to position [2648, 0]
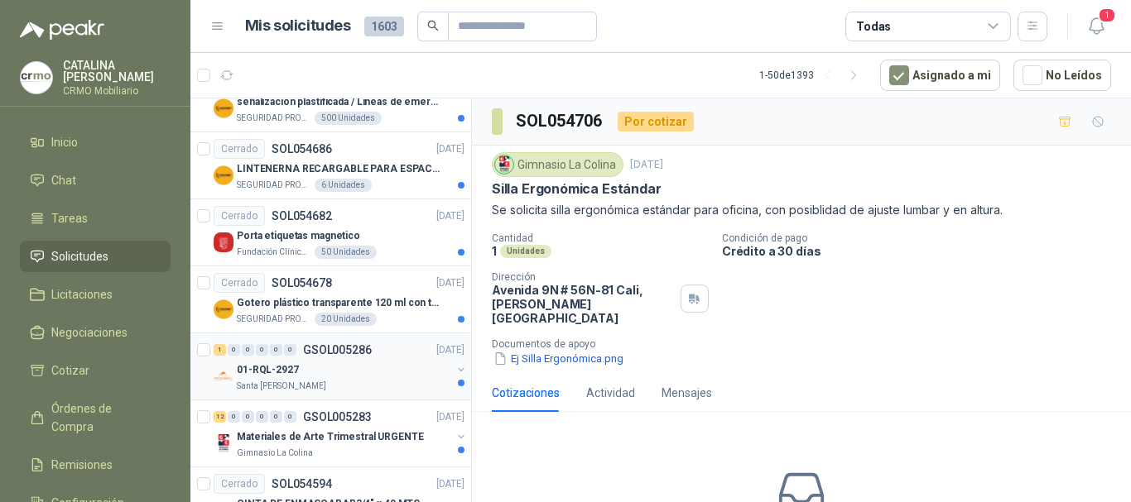
click at [300, 374] on div "01-RQL-2927" at bounding box center [344, 370] width 214 height 20
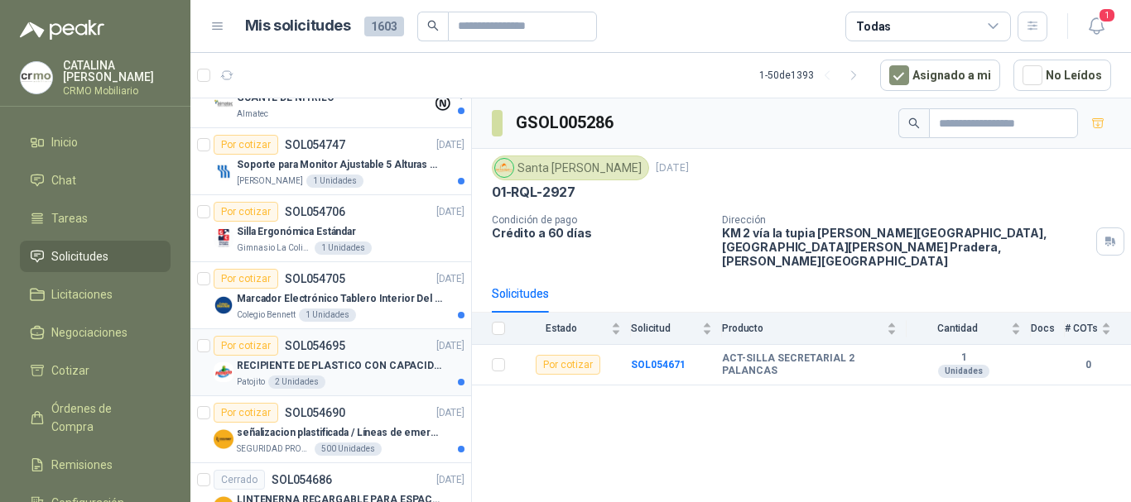
scroll to position [2234, 0]
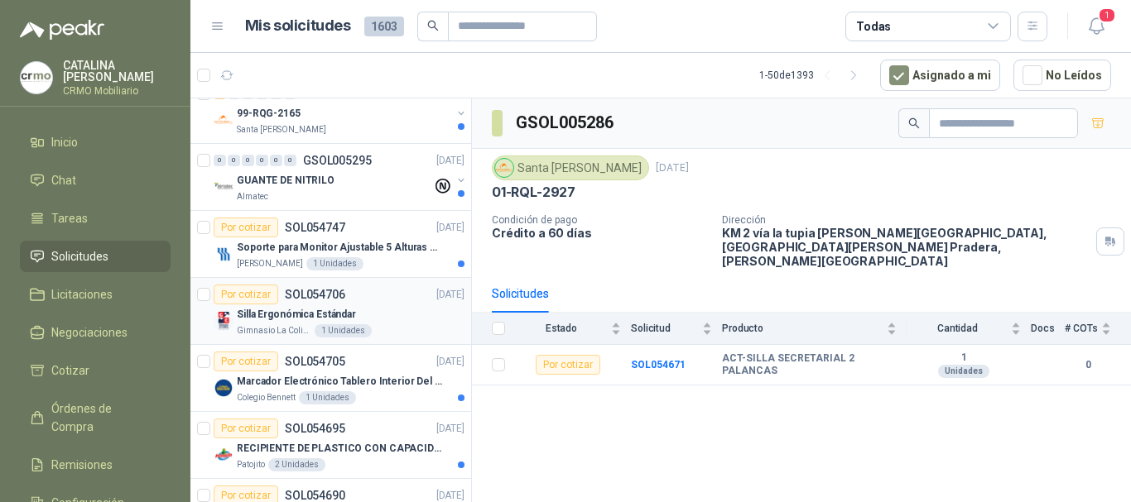
click at [287, 314] on p "Silla Ergonómica Estándar" at bounding box center [296, 315] width 119 height 16
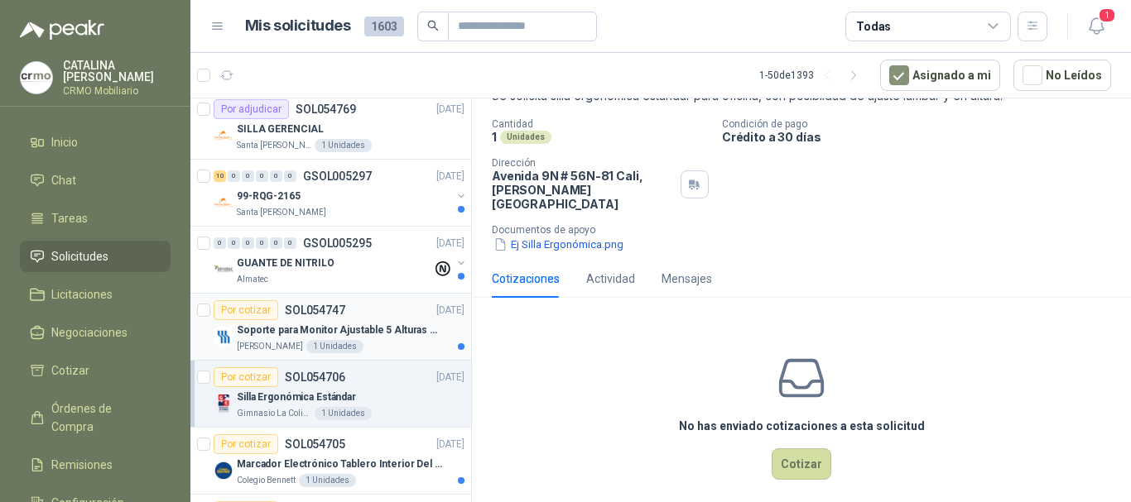
scroll to position [2068, 0]
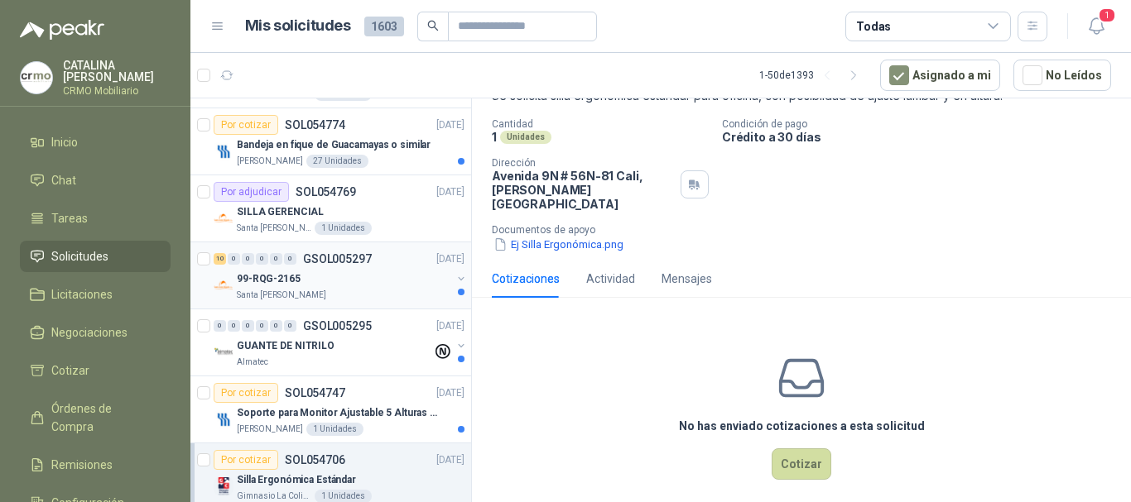
click at [312, 291] on div "Santa [PERSON_NAME]" at bounding box center [344, 295] width 214 height 13
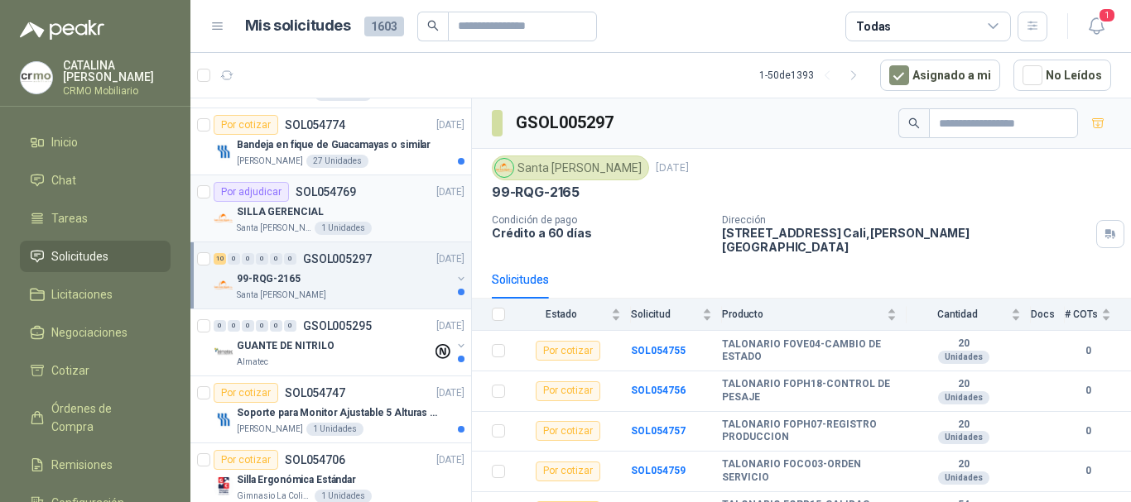
click at [373, 202] on div "SILLA GERENCIAL" at bounding box center [351, 212] width 228 height 20
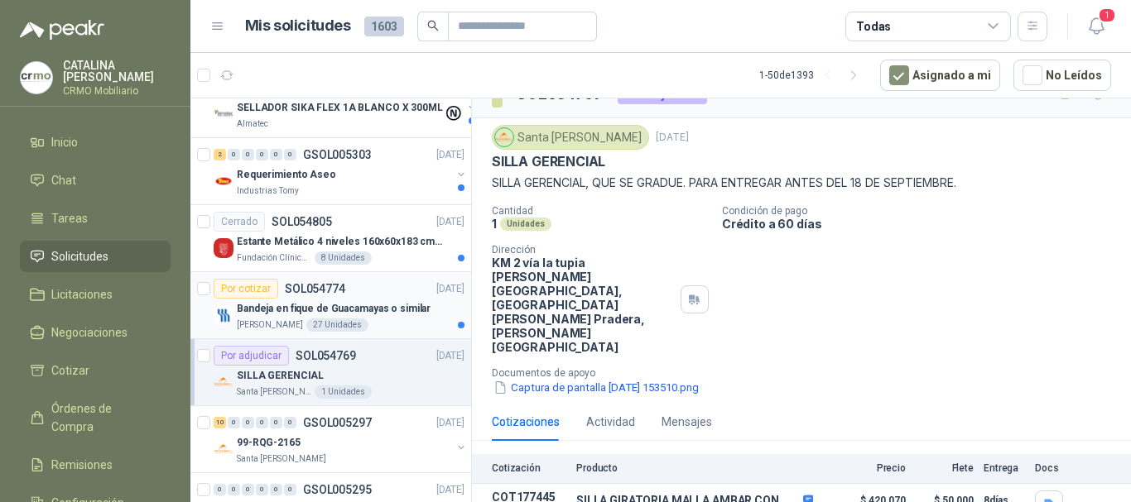
scroll to position [1903, 0]
click at [376, 291] on div "Por cotizar SOL054774 [DATE]" at bounding box center [339, 291] width 251 height 20
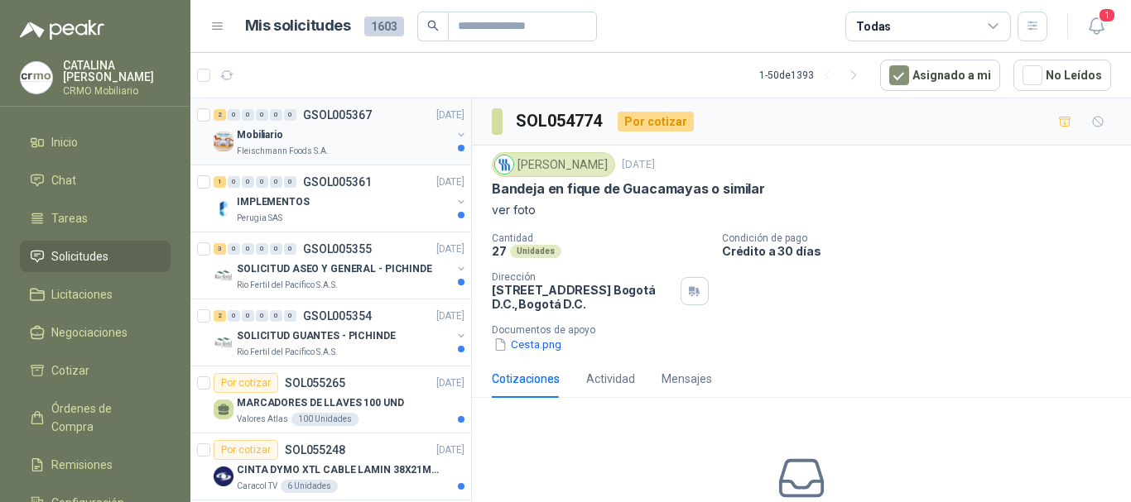
click at [323, 115] on p "GSOL005367" at bounding box center [337, 115] width 69 height 12
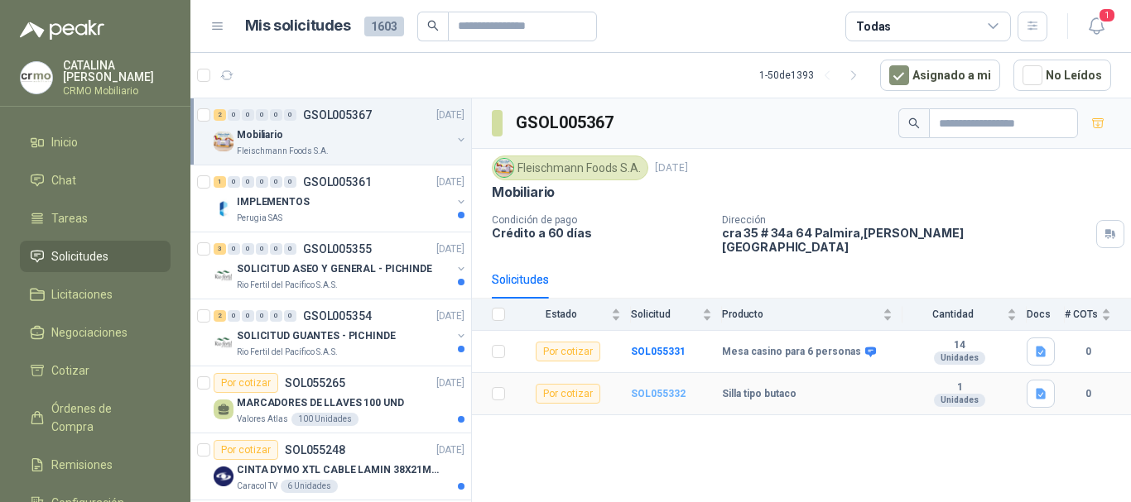
click at [651, 388] on b "SOL055332" at bounding box center [658, 394] width 55 height 12
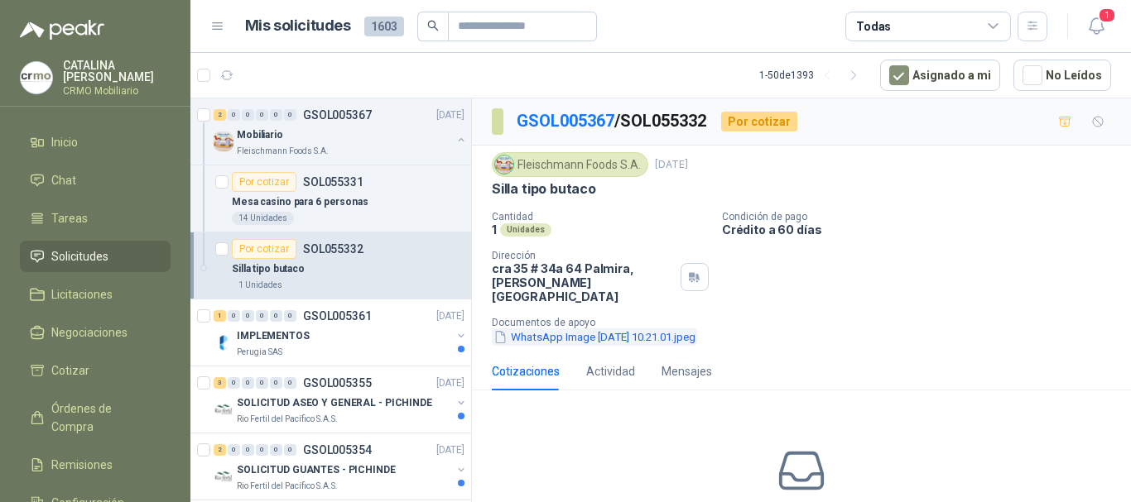
click at [573, 329] on button "WhatsApp Image [DATE] 10.21.01.jpeg" at bounding box center [594, 337] width 205 height 17
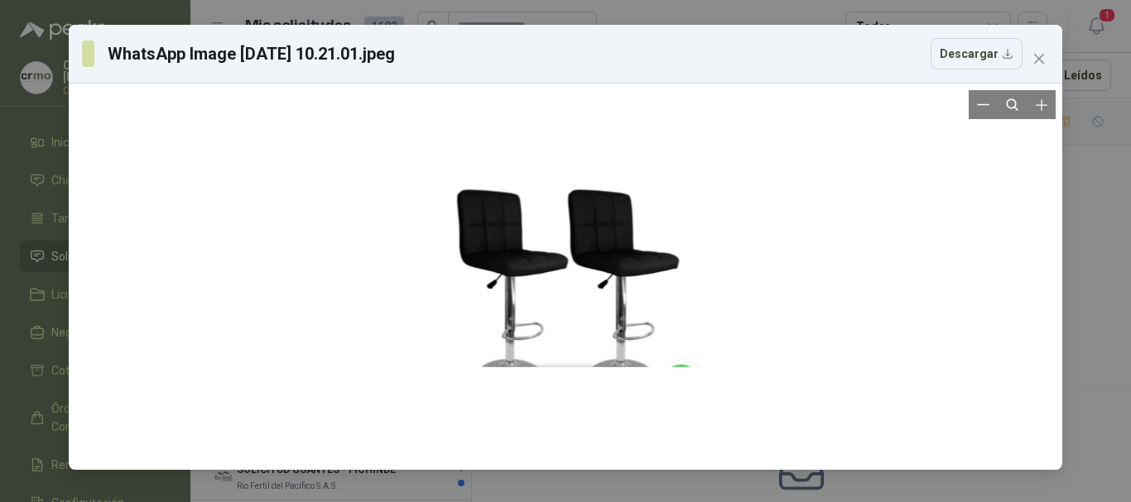
click at [549, 222] on div at bounding box center [566, 277] width 304 height 187
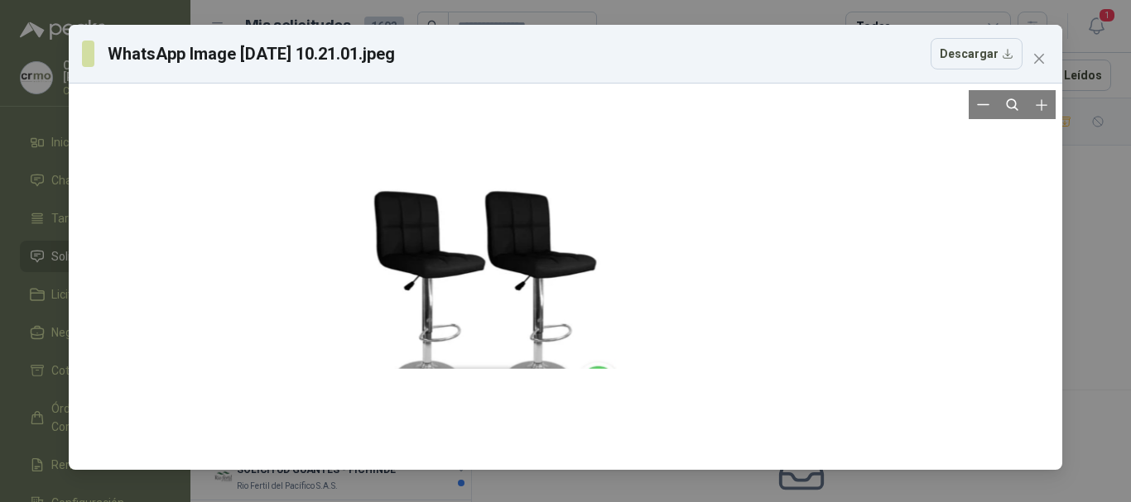
drag, startPoint x: 574, startPoint y: 272, endPoint x: 425, endPoint y: 285, distance: 149.5
click at [425, 285] on div at bounding box center [483, 278] width 304 height 187
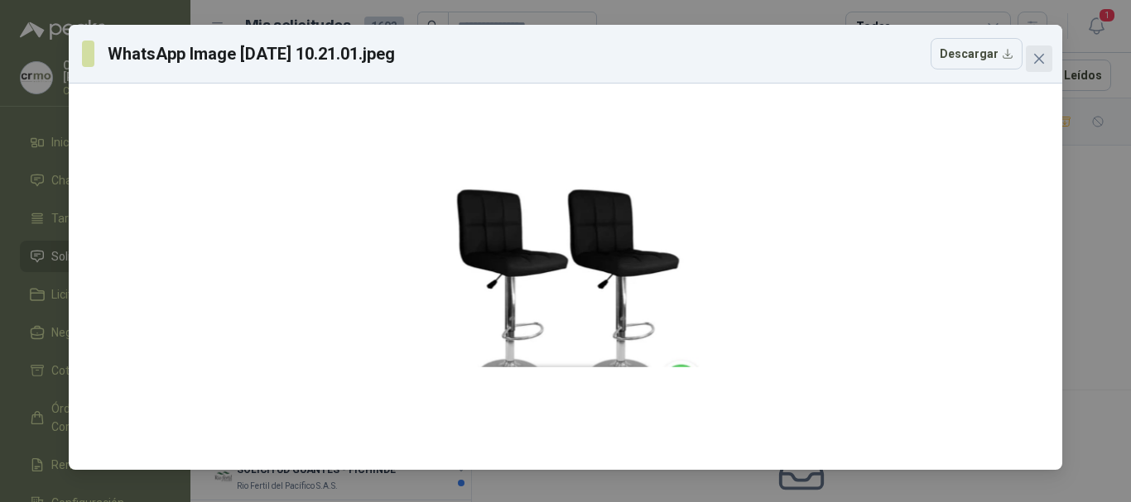
click at [1035, 67] on button "Close" at bounding box center [1039, 59] width 26 height 26
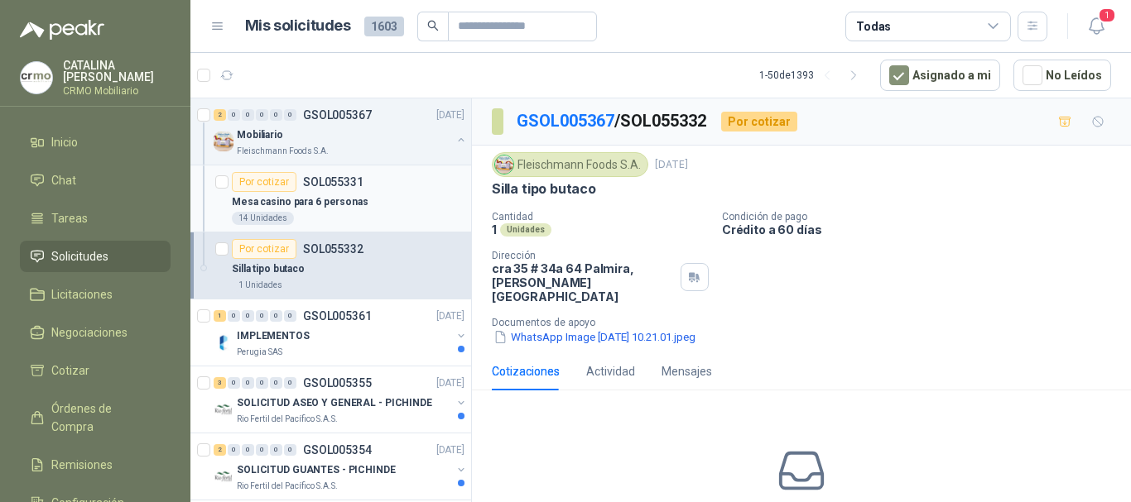
click at [336, 190] on div "Por cotizar SOL055331" at bounding box center [298, 182] width 132 height 20
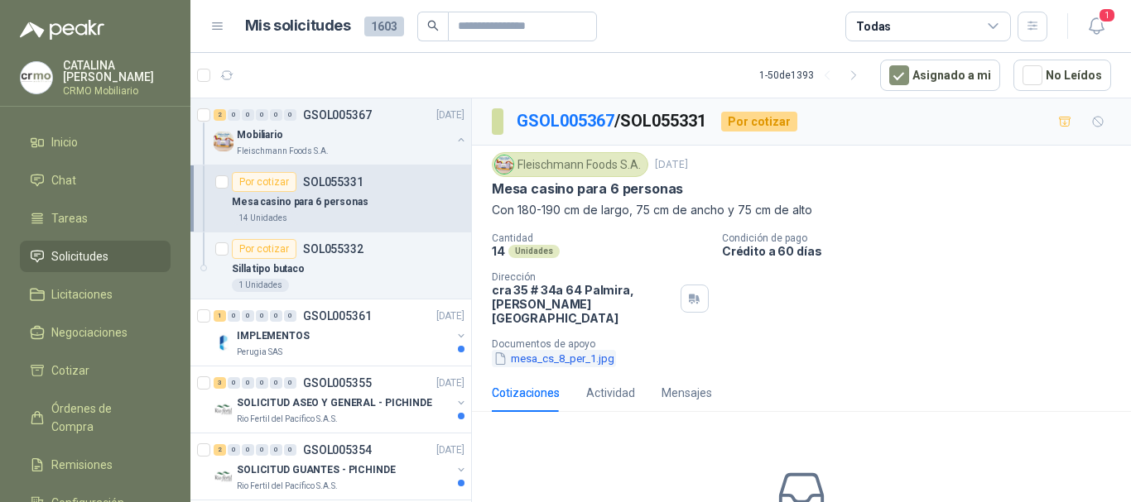
click at [538, 350] on button "mesa_cs_8_per_1.jpg" at bounding box center [554, 358] width 124 height 17
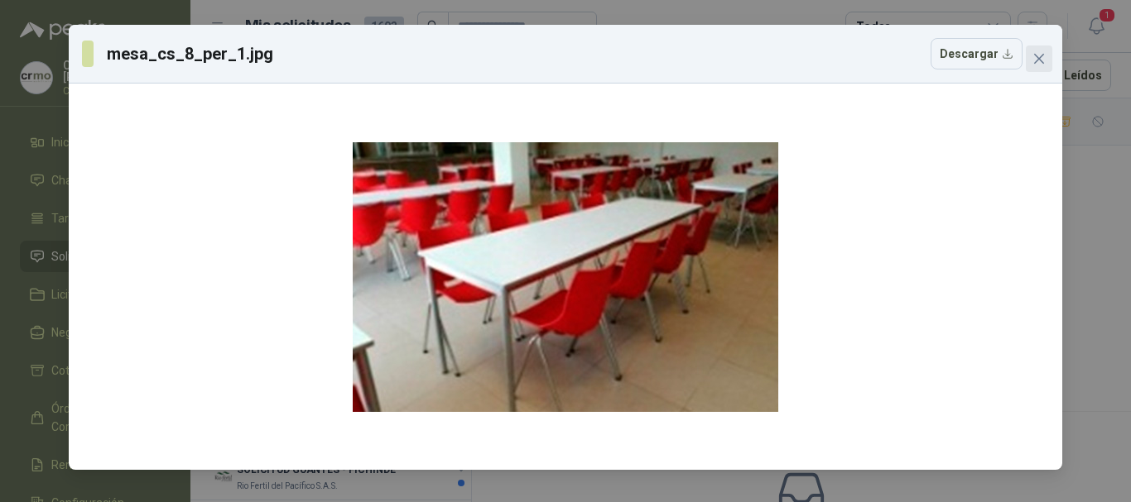
click at [1035, 58] on icon "close" at bounding box center [1038, 58] width 13 height 13
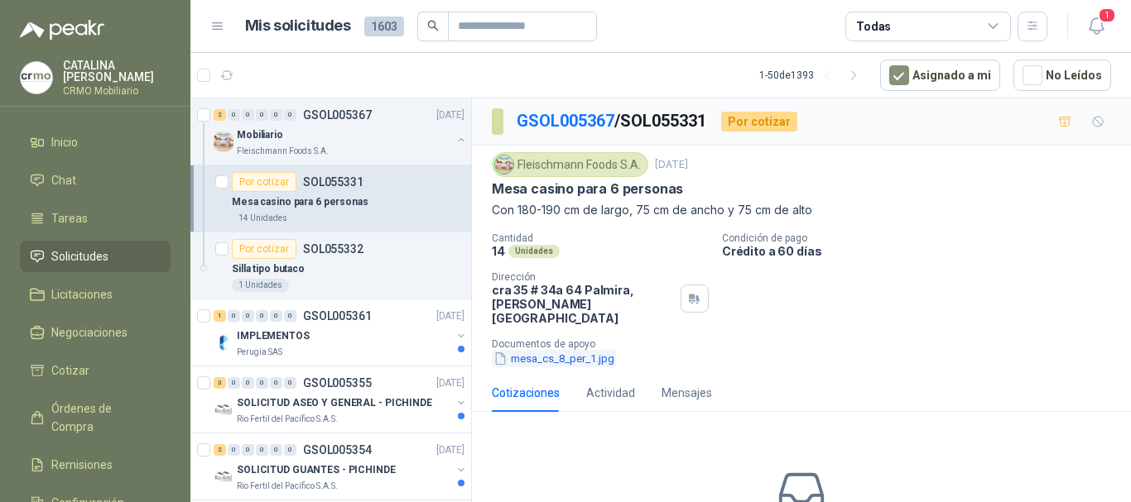
click at [553, 351] on button "mesa_cs_8_per_1.jpg" at bounding box center [554, 358] width 124 height 17
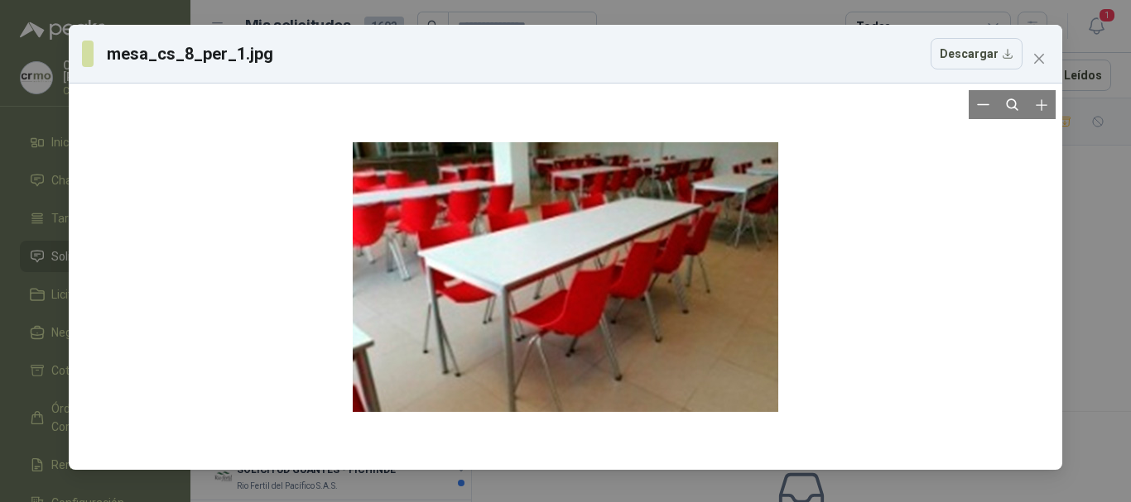
drag, startPoint x: 651, startPoint y: 241, endPoint x: 519, endPoint y: 236, distance: 132.5
click at [519, 236] on div at bounding box center [565, 276] width 425 height 373
click at [960, 56] on button "Descargar" at bounding box center [976, 53] width 92 height 31
click at [968, 335] on div at bounding box center [565, 276] width 980 height 373
click at [1042, 57] on icon "close" at bounding box center [1038, 58] width 13 height 13
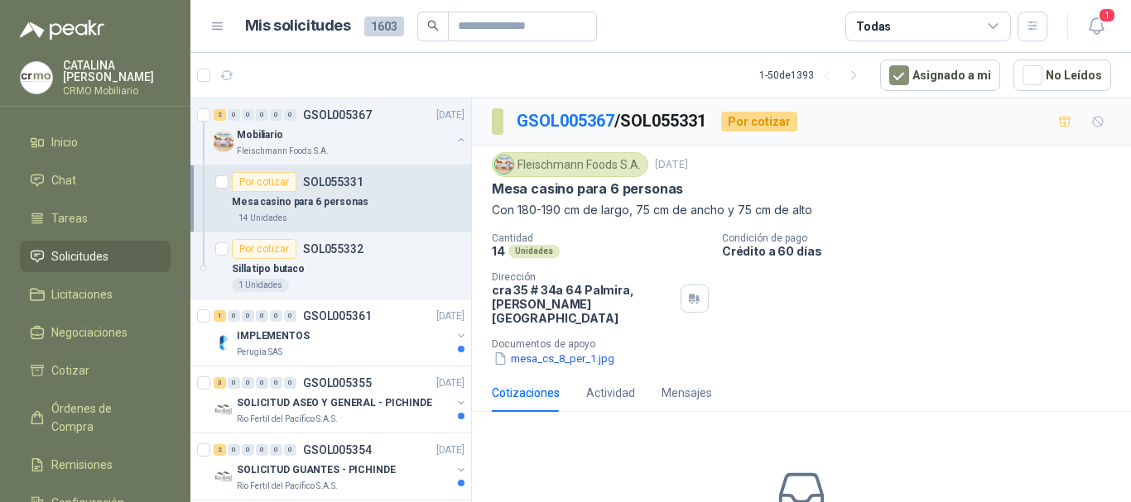
click at [889, 223] on div "[PERSON_NAME] Foods [DATE] Mesa casino para 6 personas Con 180-190 cm de largo,…" at bounding box center [801, 259] width 619 height 215
drag, startPoint x: 834, startPoint y: 213, endPoint x: 473, endPoint y: 216, distance: 360.9
click at [473, 216] on div "[PERSON_NAME] Foods [DATE] Mesa casino para 6 personas Con 180-190 cm de largo,…" at bounding box center [801, 260] width 659 height 228
copy p "Con 180-190 cm de largo, 75 cm de ancho y 75 cm de alto"
click at [357, 118] on p "GSOL005367" at bounding box center [337, 115] width 69 height 12
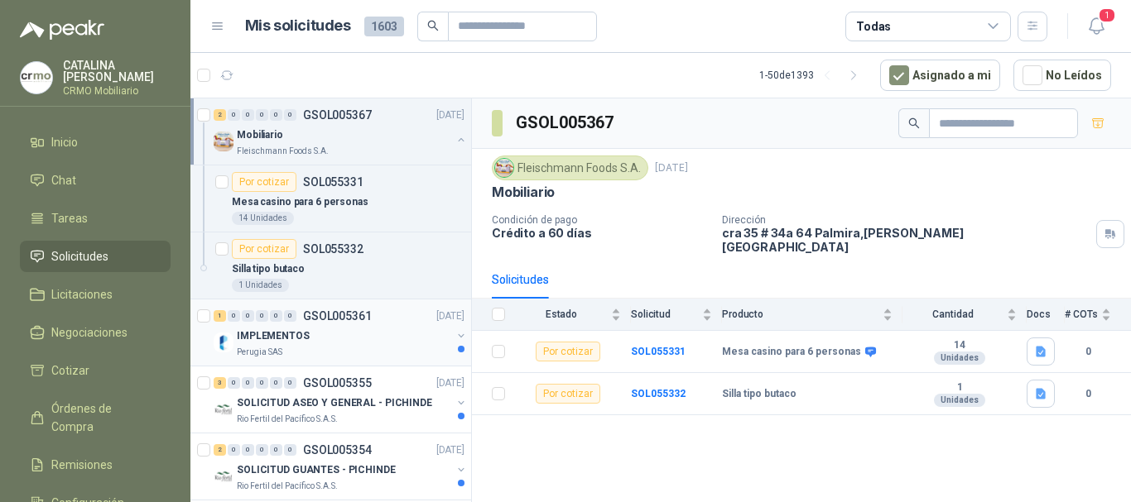
click at [308, 343] on div "IMPLEMENTOS" at bounding box center [344, 336] width 214 height 20
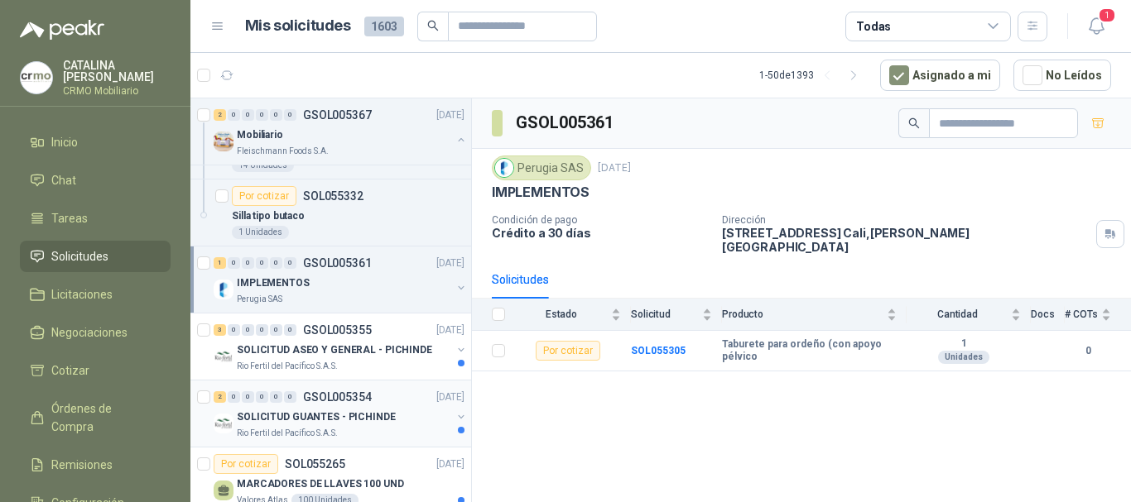
scroll to position [83, 0]
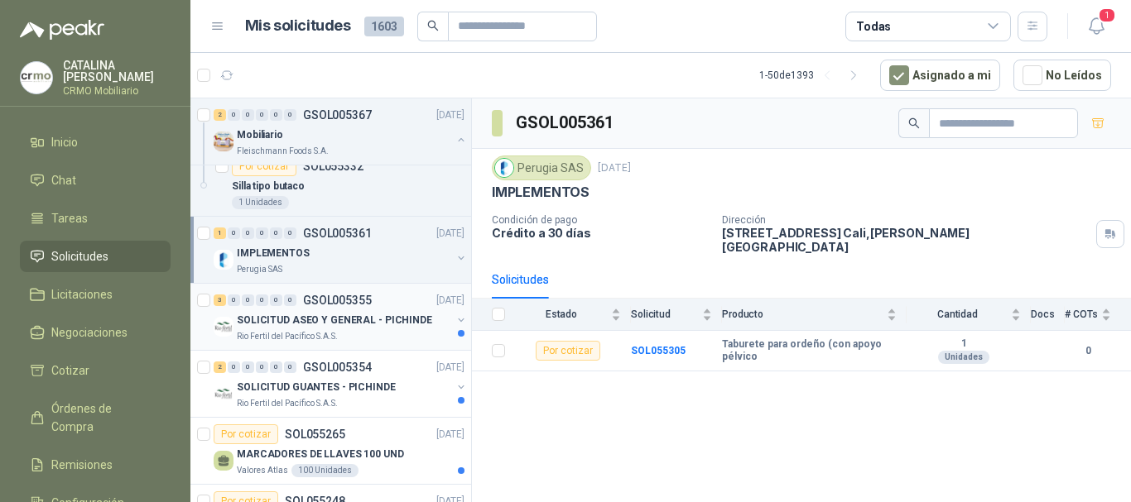
click at [339, 334] on div "Rio Fertil del Pacífico S.A.S." at bounding box center [344, 336] width 214 height 13
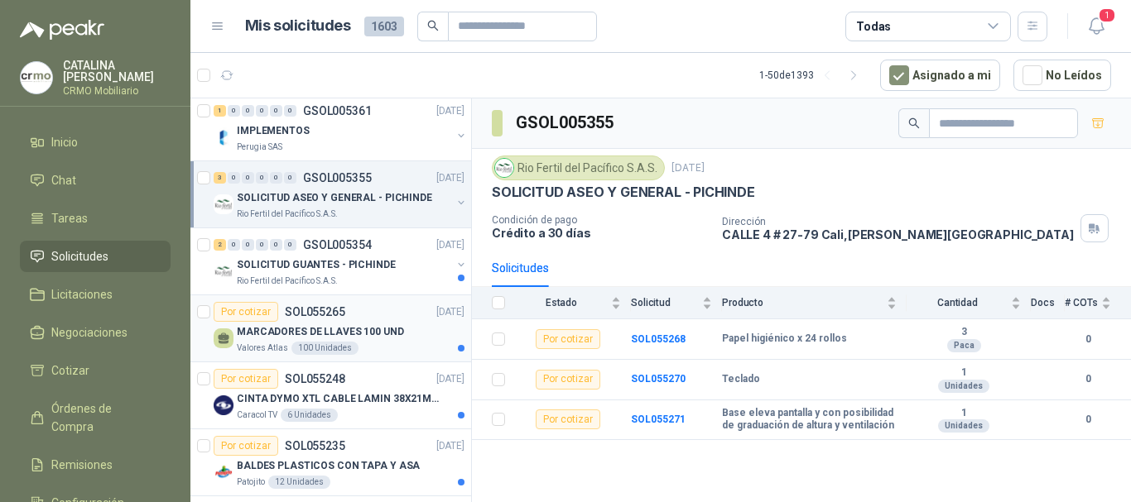
scroll to position [248, 0]
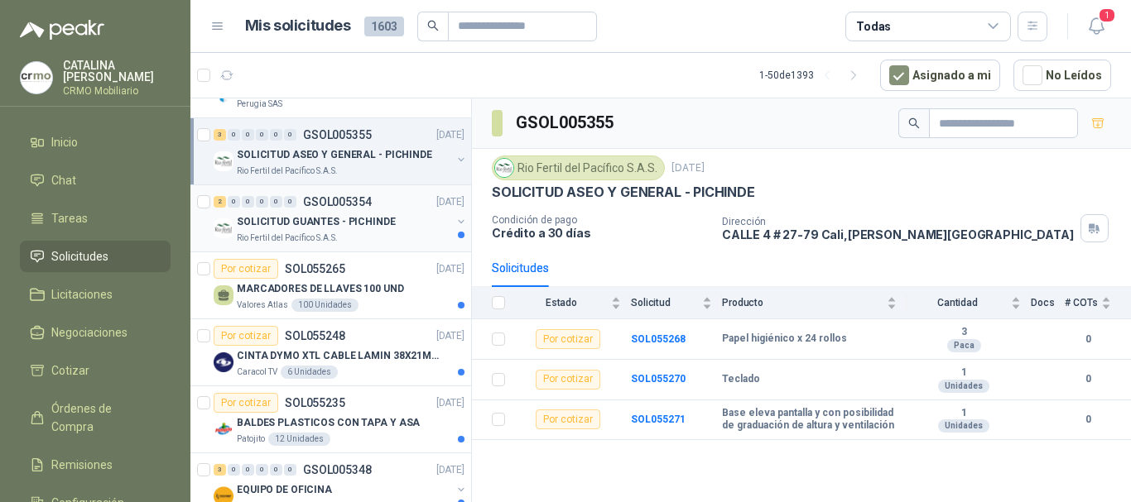
click at [344, 229] on p "SOLICITUD GUANTES - PICHINDE" at bounding box center [316, 222] width 159 height 16
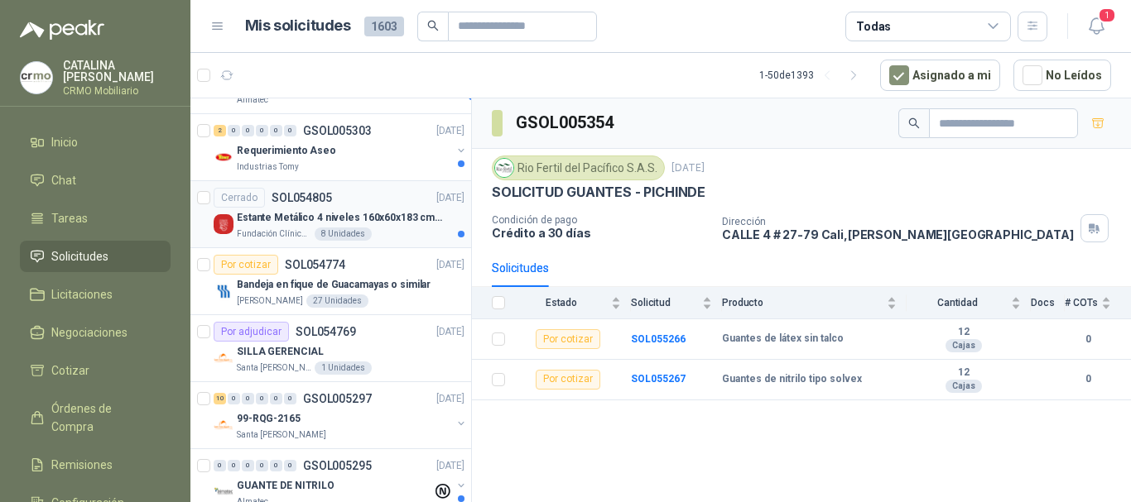
scroll to position [2069, 0]
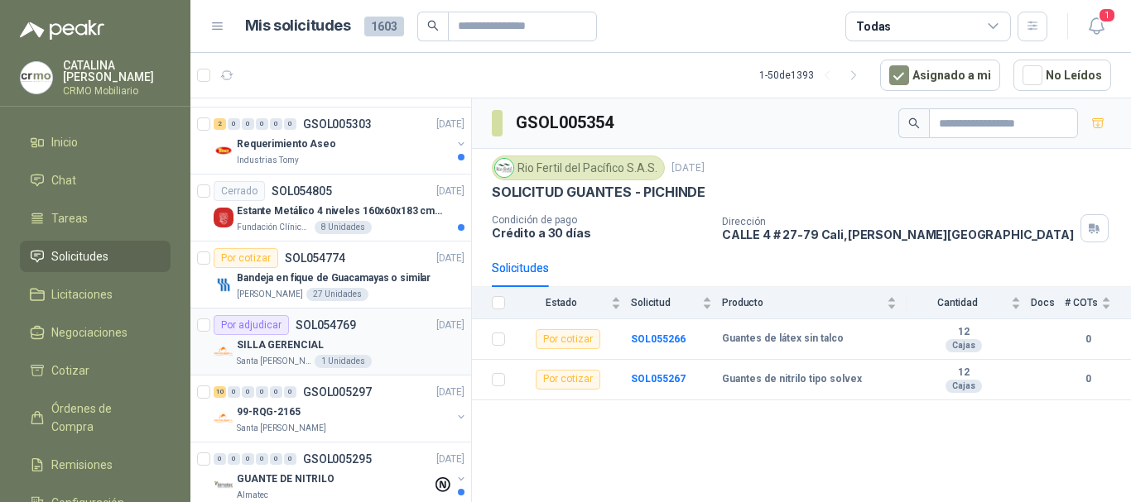
click at [297, 342] on p "SILLA GERENCIAL" at bounding box center [280, 346] width 87 height 16
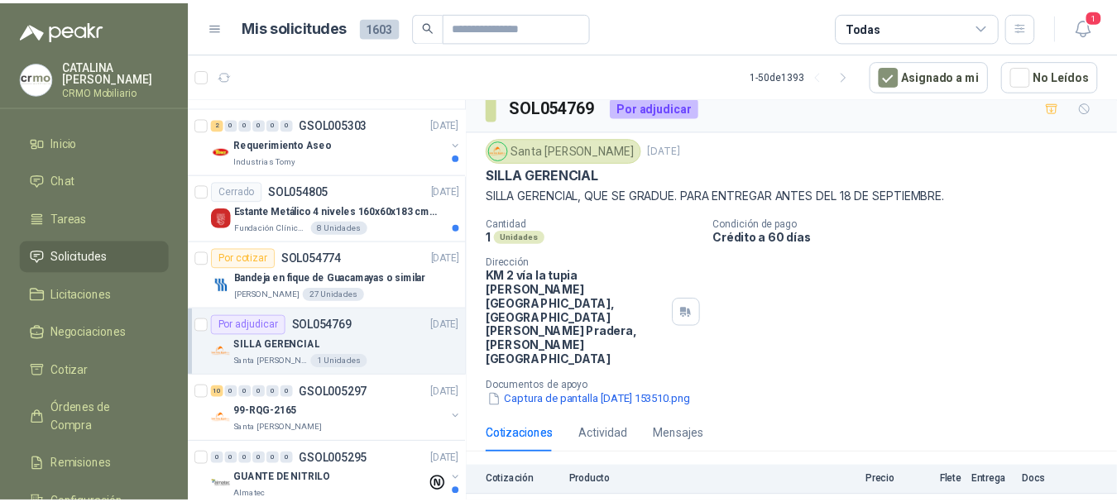
scroll to position [27, 0]
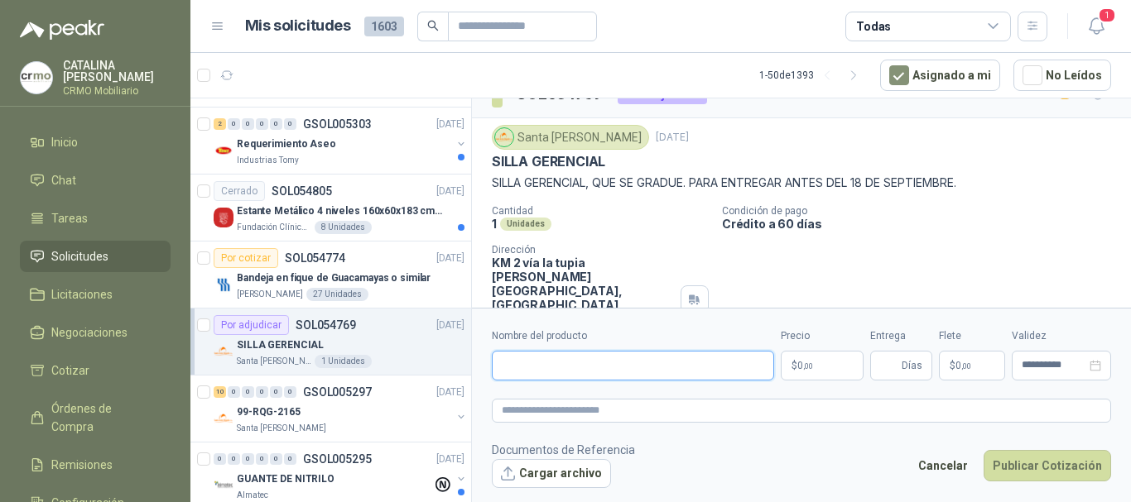
click at [574, 369] on input "Nombre del producto" at bounding box center [633, 366] width 282 height 30
click at [720, 367] on input "**********" at bounding box center [633, 366] width 282 height 30
type input "**********"
click at [832, 365] on body "[PERSON_NAME] CRMO Mobiliario Inicio Chat Tareas Solicitudes Licitaciones Negoc…" at bounding box center [565, 251] width 1131 height 502
